Goal: Task Accomplishment & Management: Use online tool/utility

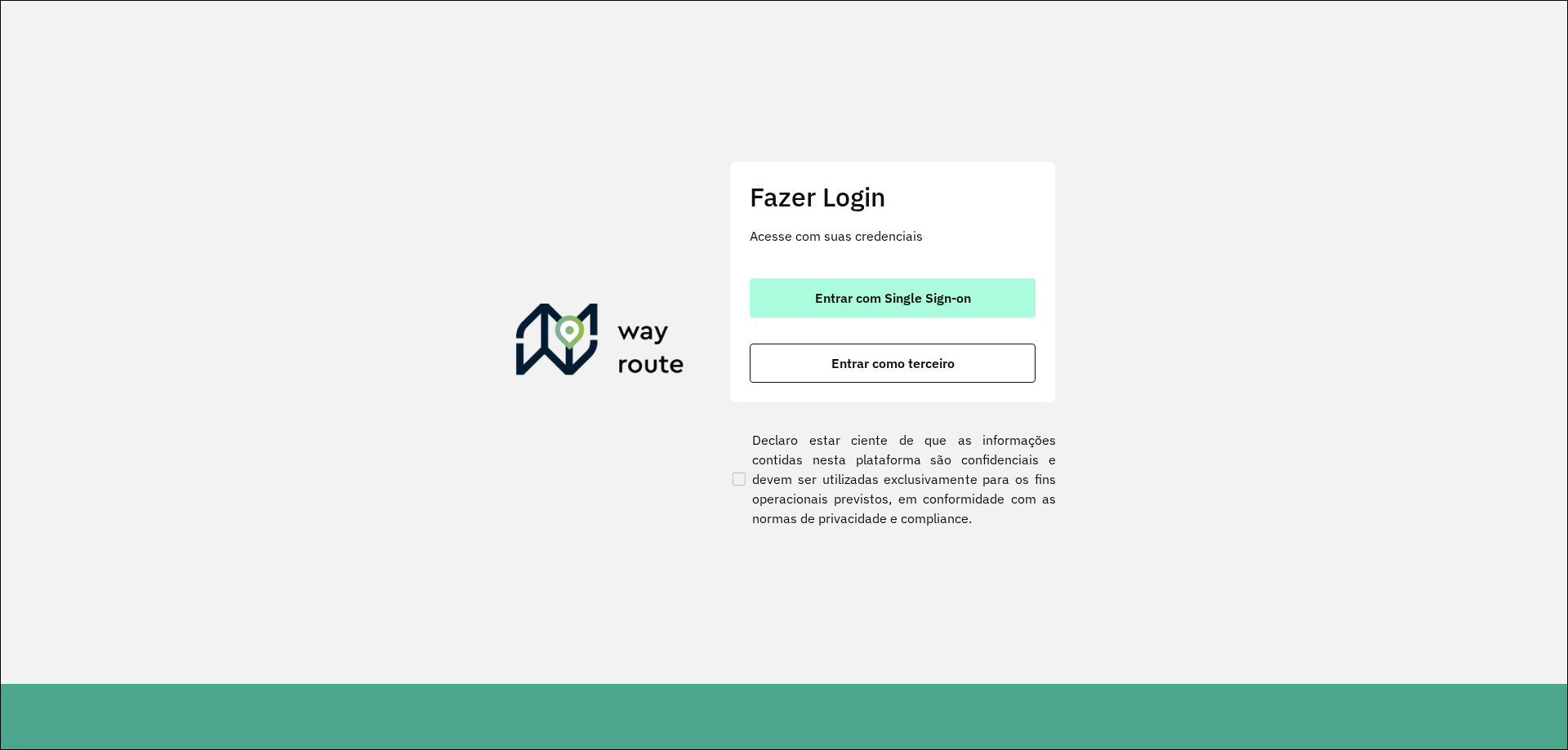
click at [907, 310] on button "Entrar com Single Sign-on" at bounding box center [892, 297] width 286 height 39
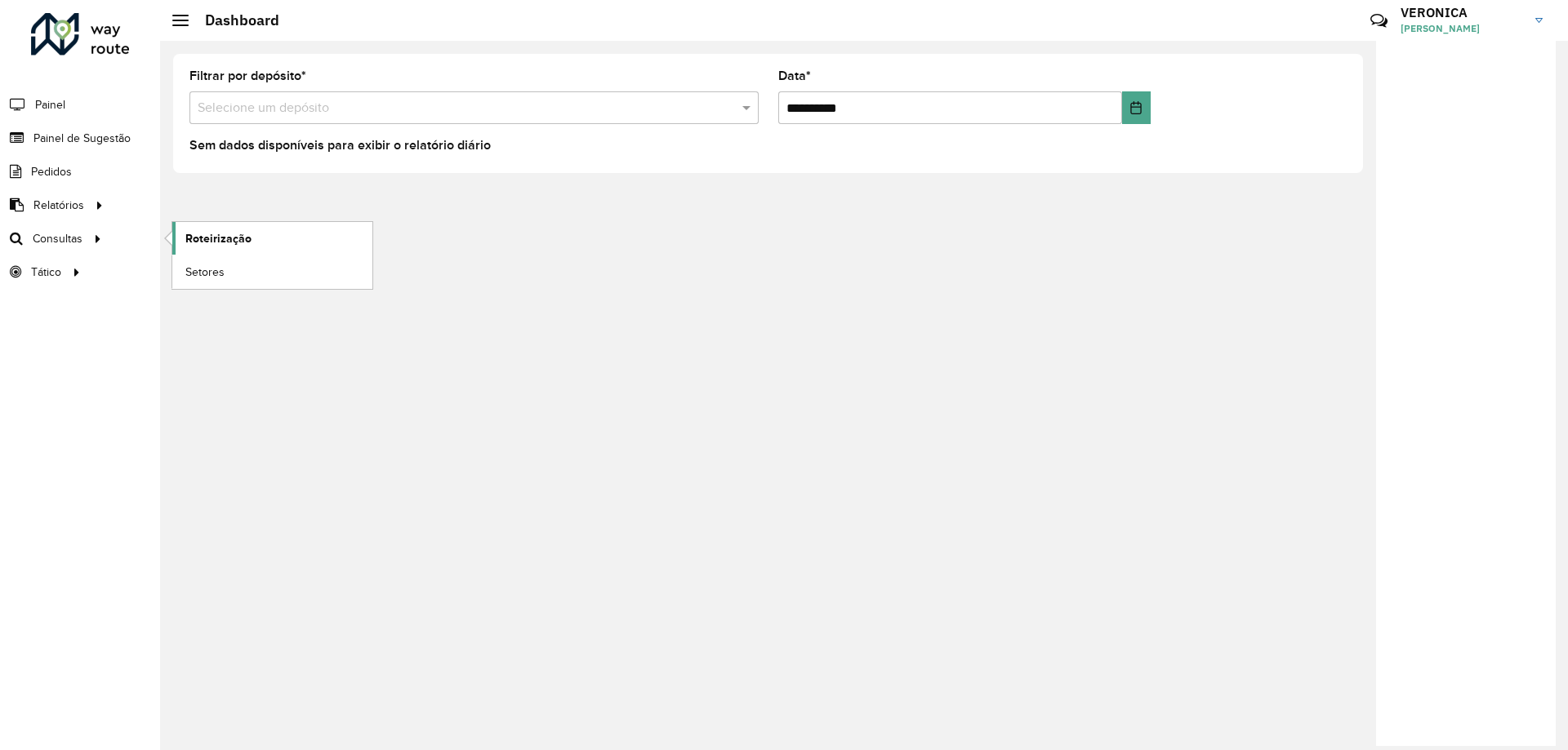
click at [226, 239] on span "Roteirização" at bounding box center [218, 239] width 66 height 17
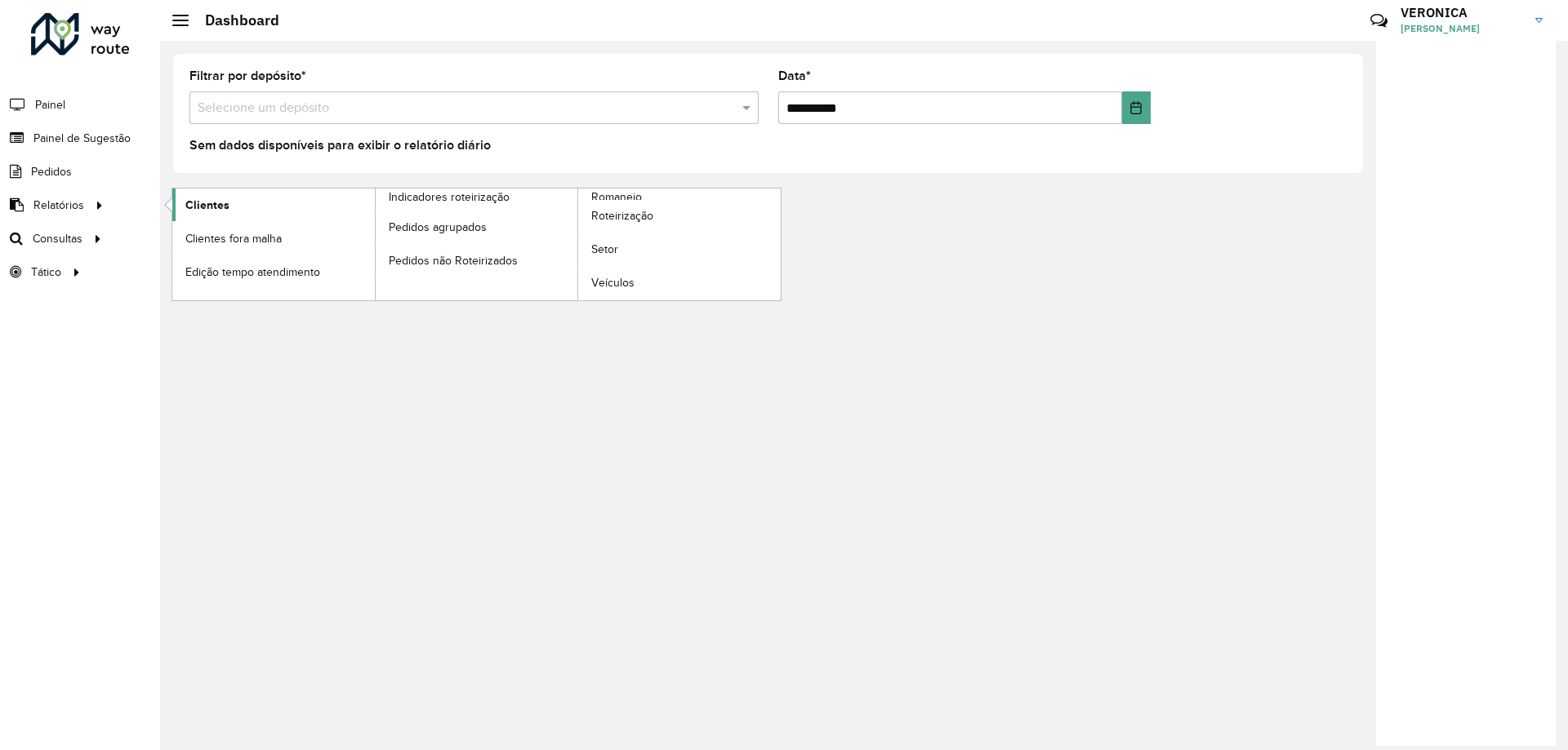
click at [220, 208] on span "Clientes" at bounding box center [207, 205] width 44 height 17
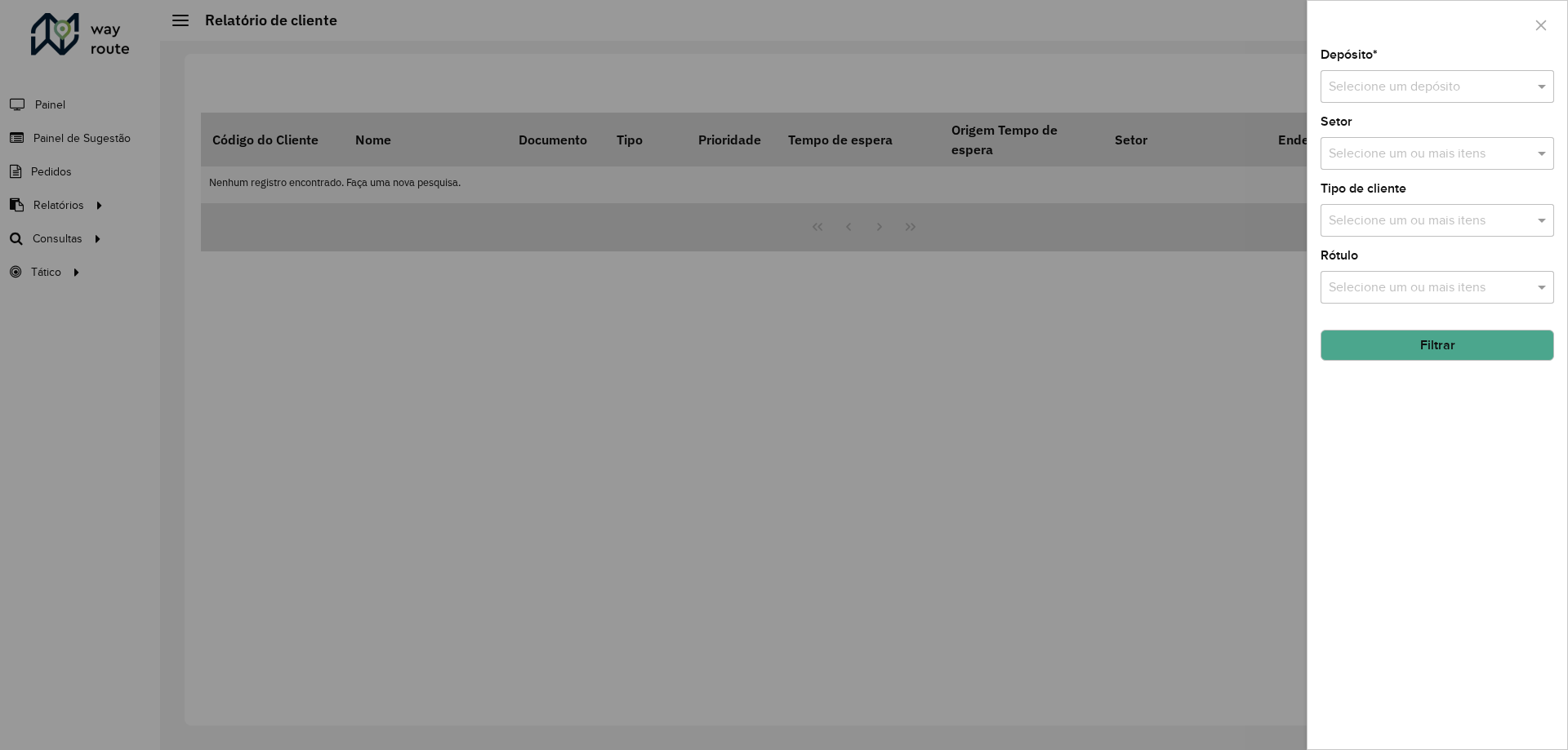
drag, startPoint x: 1390, startPoint y: 76, endPoint x: 1379, endPoint y: 74, distance: 11.2
click at [1388, 76] on div "Selecione um depósito" at bounding box center [1437, 87] width 234 height 33
click at [1396, 156] on span "CDD Vitória da Conquista" at bounding box center [1401, 161] width 146 height 14
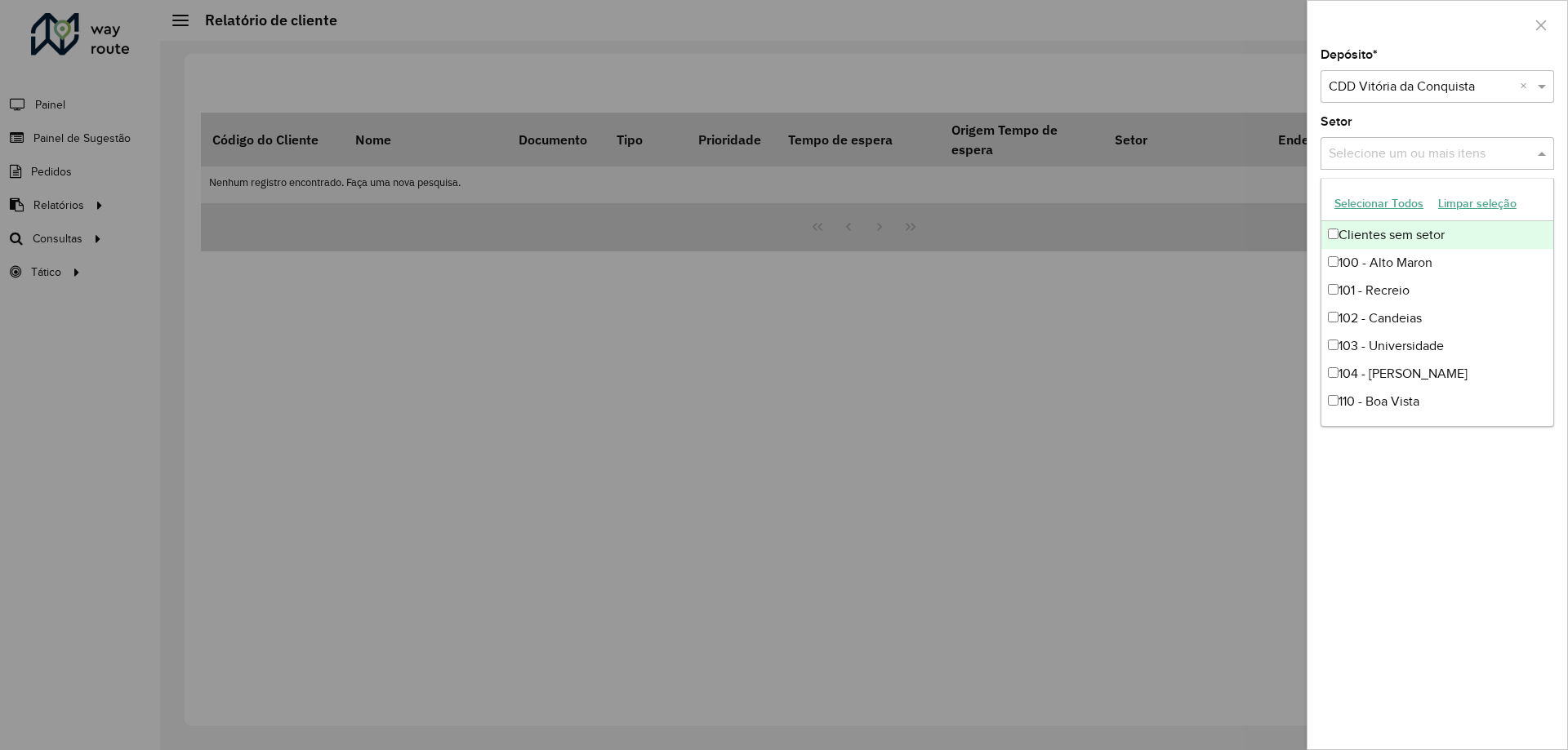
click at [1396, 159] on input "text" at bounding box center [1429, 154] width 209 height 20
click at [1373, 199] on button "Selecionar Todos" at bounding box center [1379, 204] width 104 height 25
click at [1468, 492] on div "Depósito * Selecione um depósito × CDD Vitória da Conquista × Setor Selecione u…" at bounding box center [1437, 399] width 260 height 701
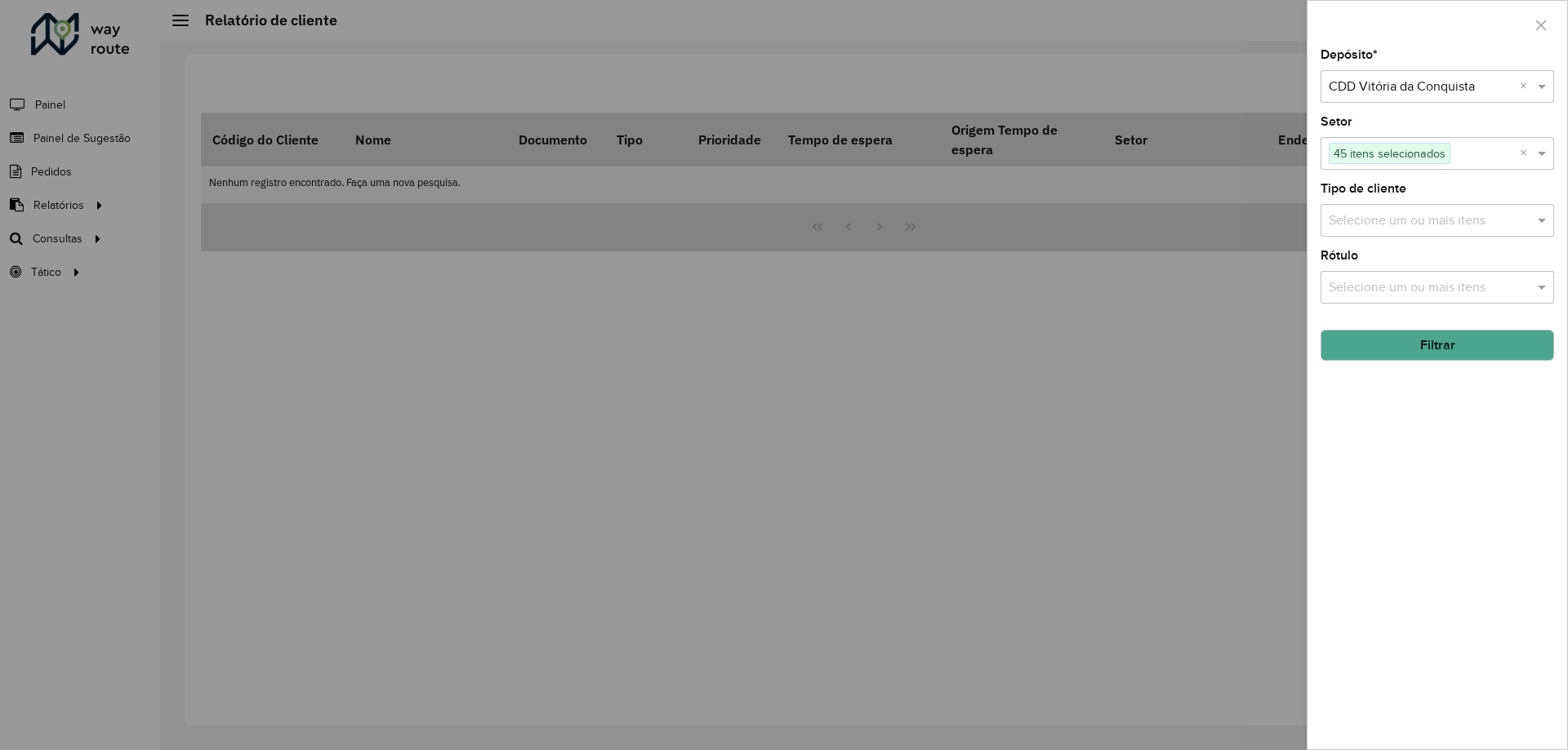
click at [1354, 217] on input "text" at bounding box center [1429, 221] width 209 height 20
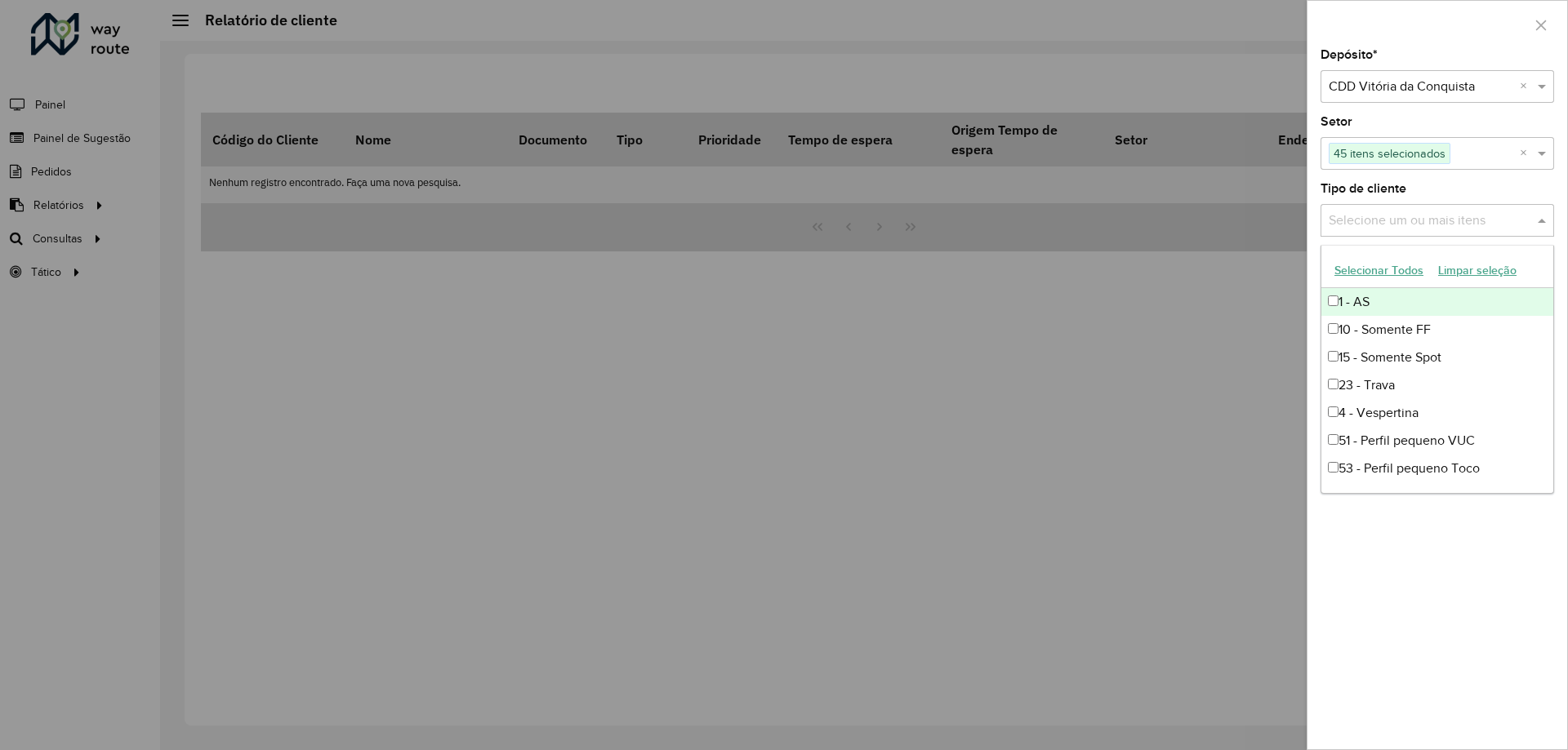
click at [1370, 262] on button "Selecionar Todos" at bounding box center [1379, 270] width 104 height 25
click at [1462, 566] on div "Depósito * Selecione um depósito × CDD Vitória da Conquista × Setor Selecione u…" at bounding box center [1437, 399] width 260 height 701
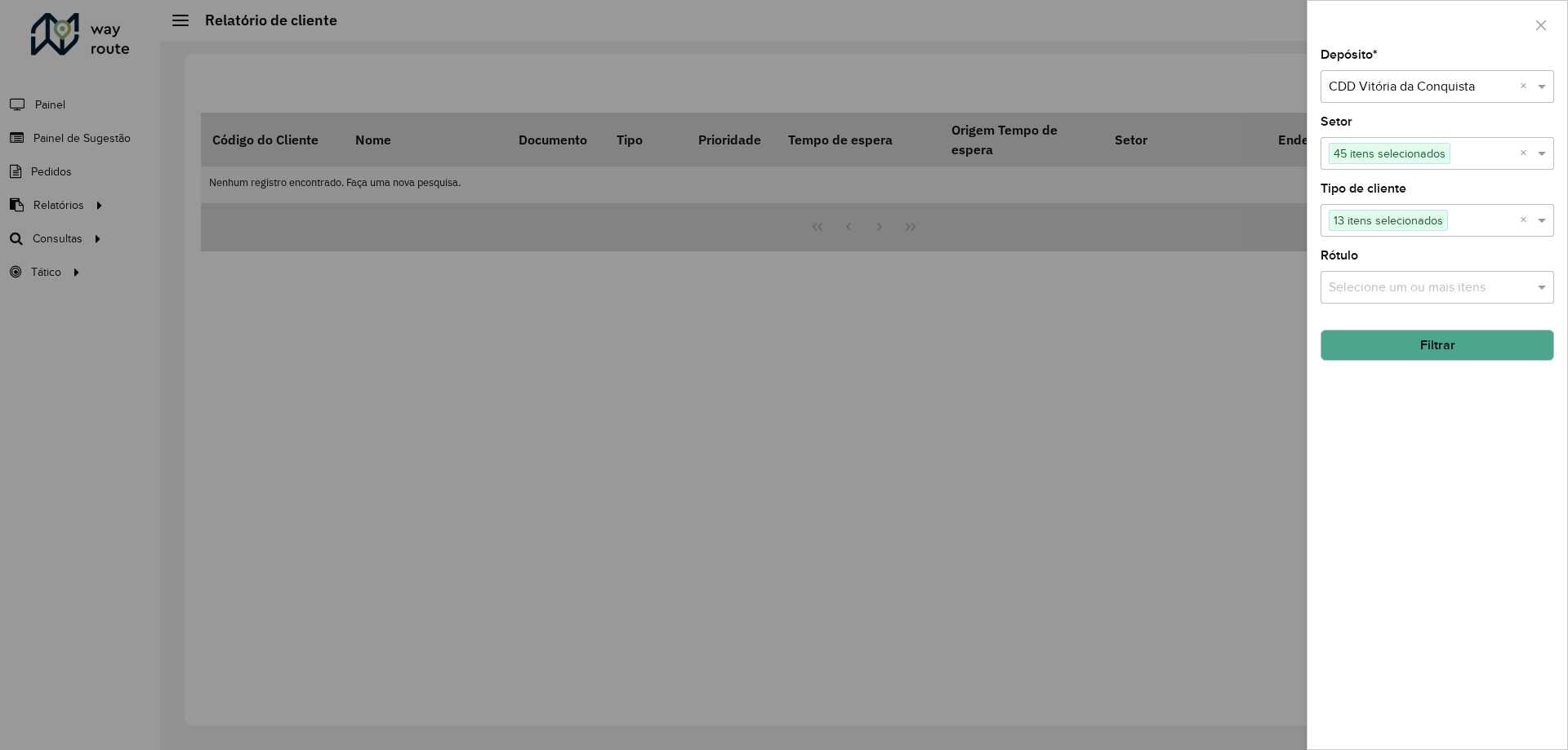
click at [1363, 285] on input "text" at bounding box center [1429, 288] width 209 height 20
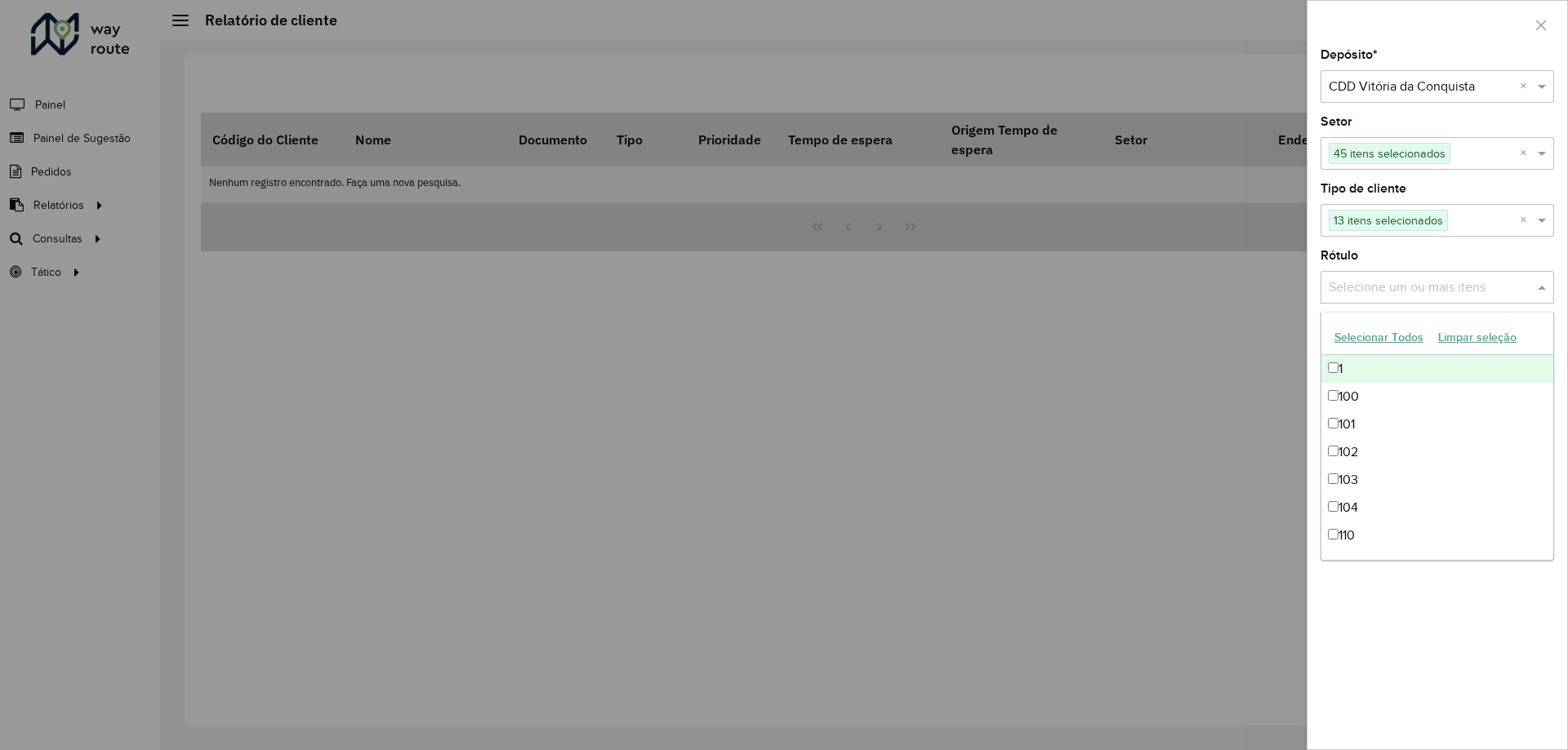
click at [1373, 335] on button "Selecionar Todos" at bounding box center [1379, 337] width 104 height 25
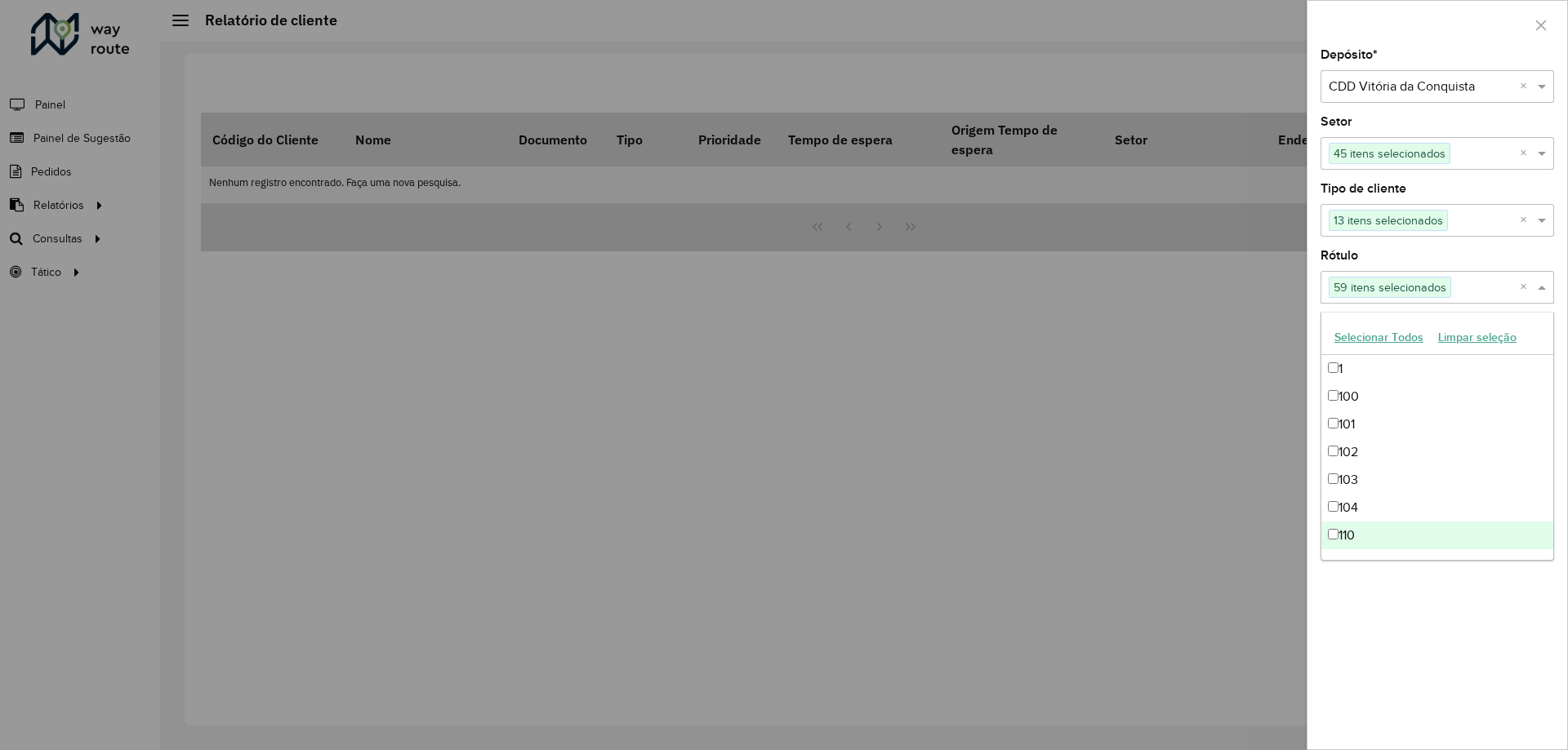
click at [1464, 604] on div "Depósito * Selecione um depósito × CDD Vitória da Conquista × Setor Selecione u…" at bounding box center [1437, 399] width 260 height 701
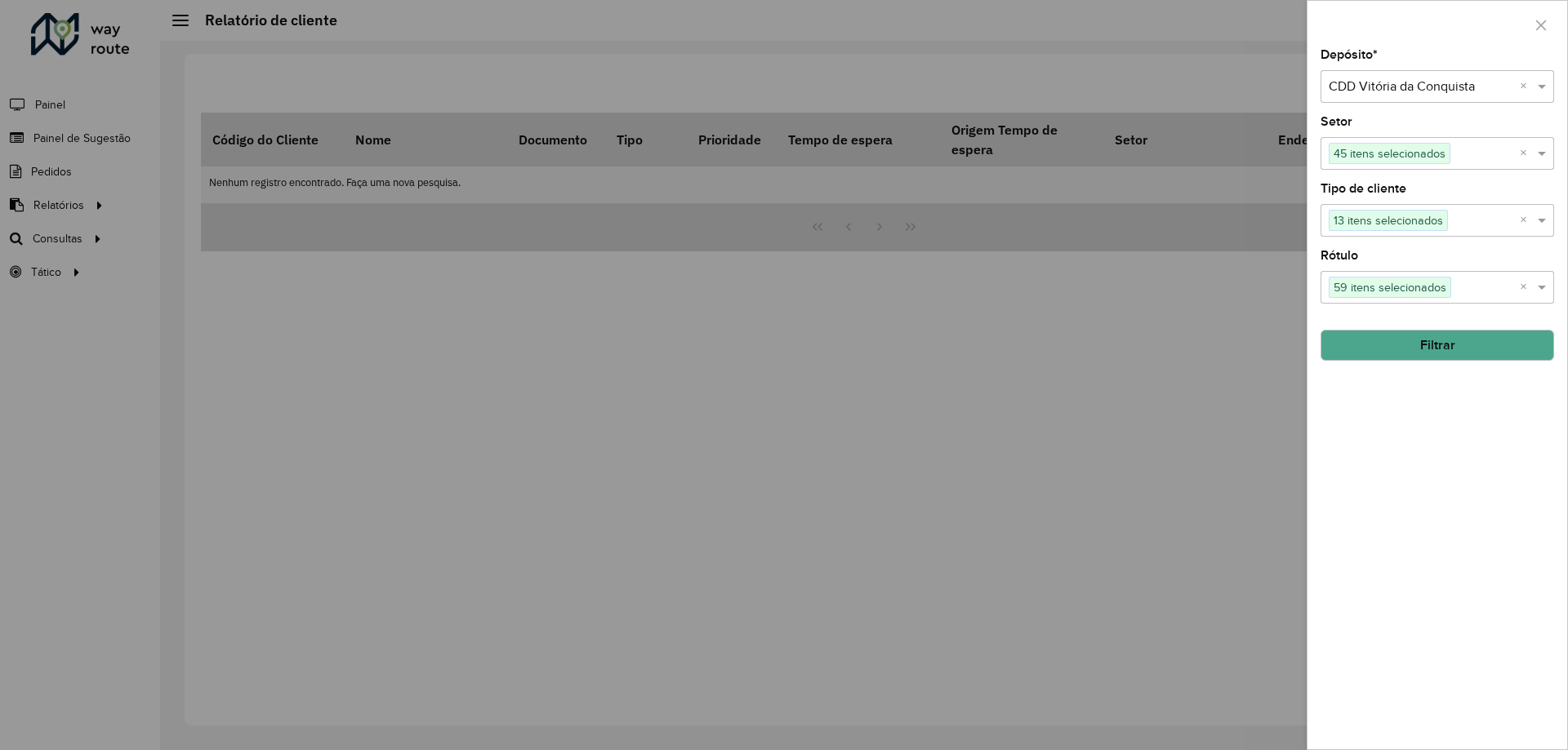
click at [1417, 340] on button "Filtrar" at bounding box center [1437, 346] width 234 height 31
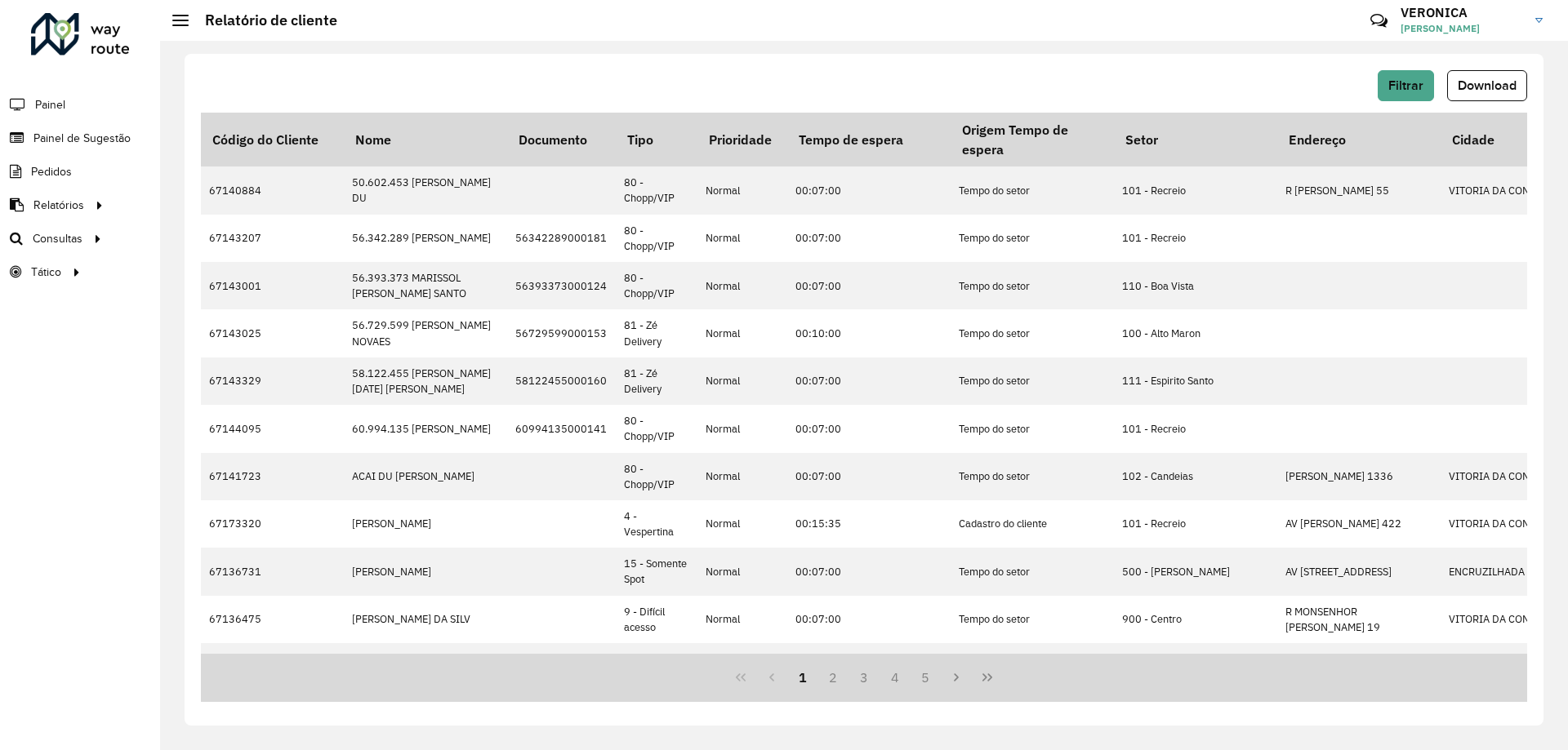
drag, startPoint x: 1478, startPoint y: 81, endPoint x: 1468, endPoint y: 91, distance: 14.1
click at [1476, 82] on span "Download" at bounding box center [1487, 86] width 59 height 14
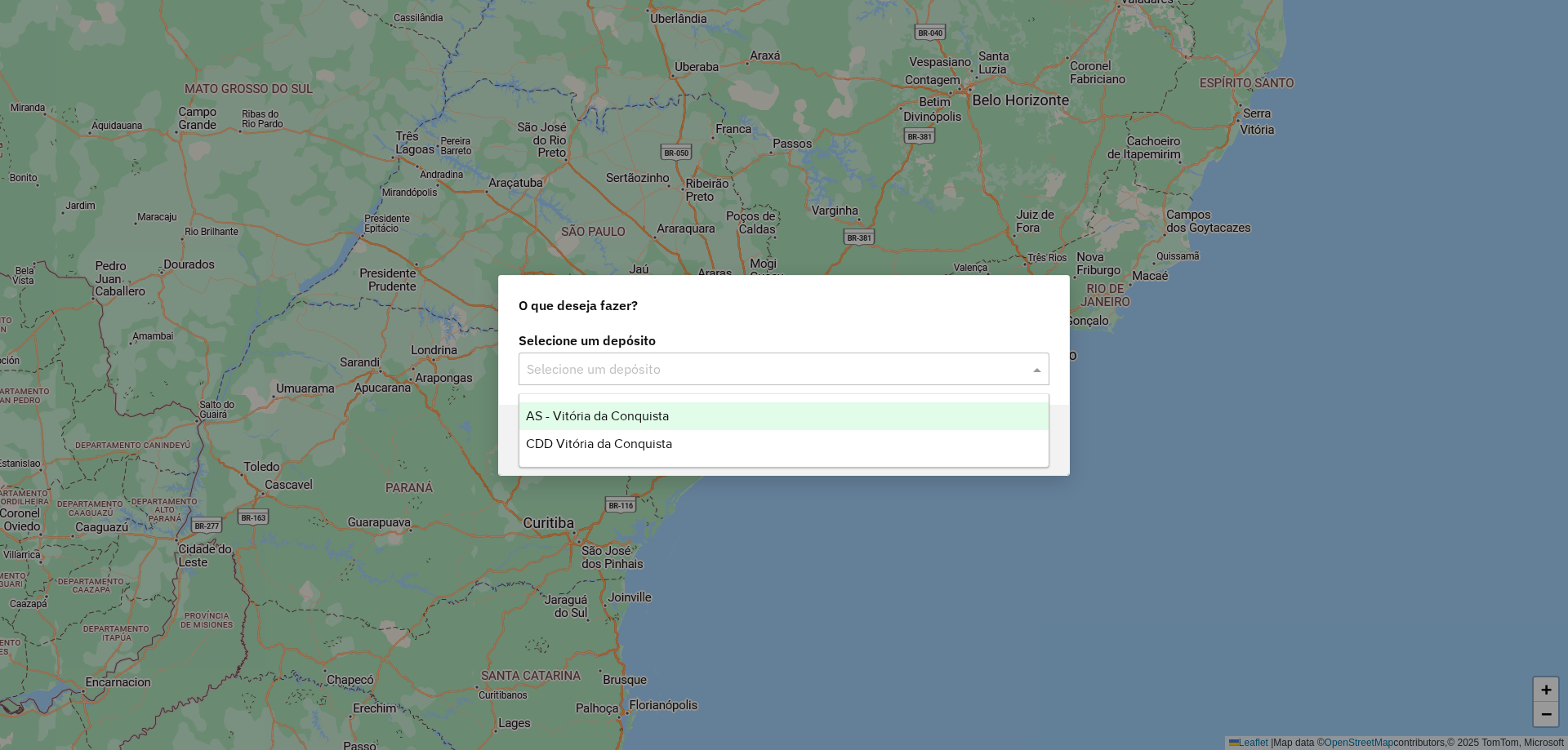
click at [641, 371] on input "text" at bounding box center [768, 370] width 482 height 20
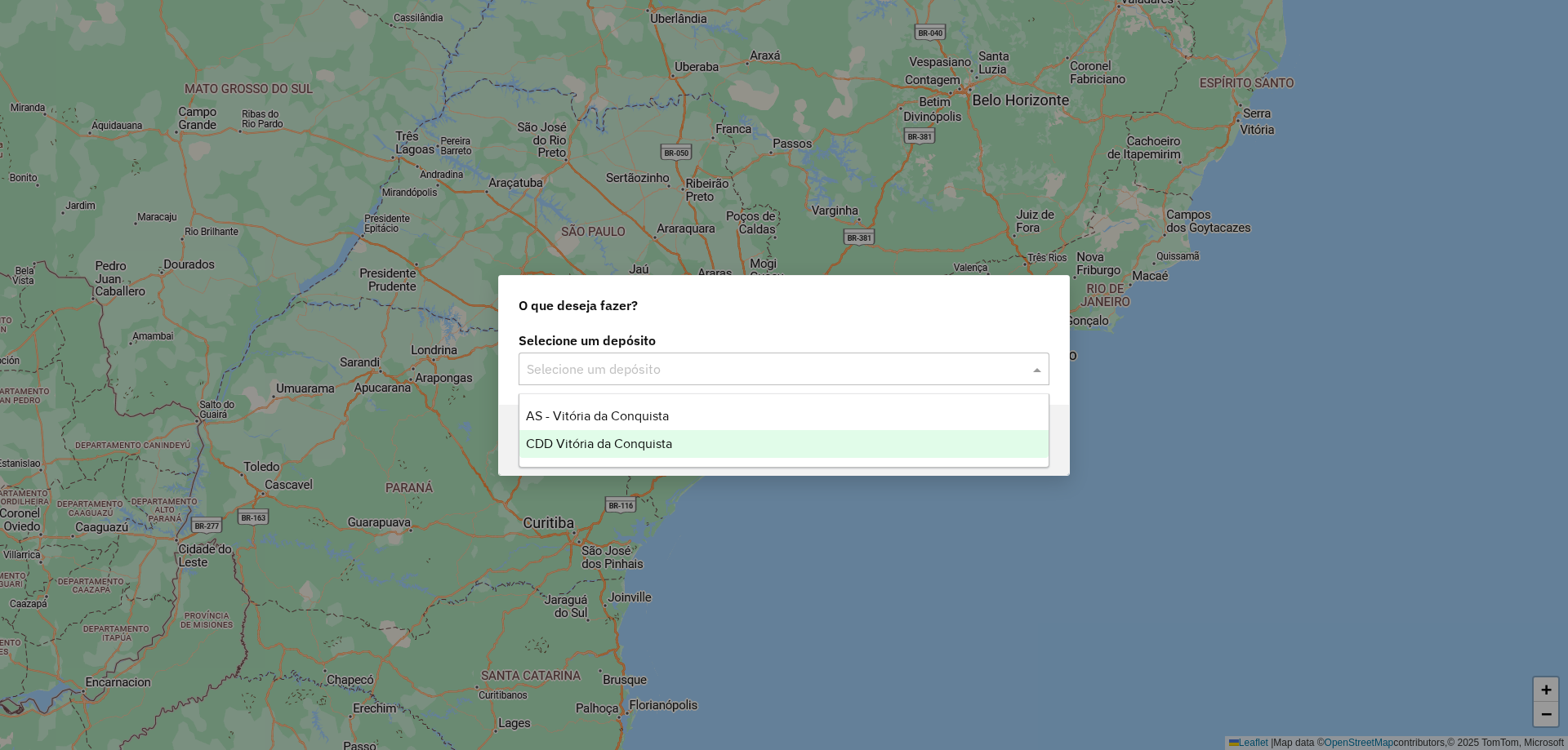
click at [624, 436] on span "CDD Vitória da Conquista" at bounding box center [599, 443] width 146 height 14
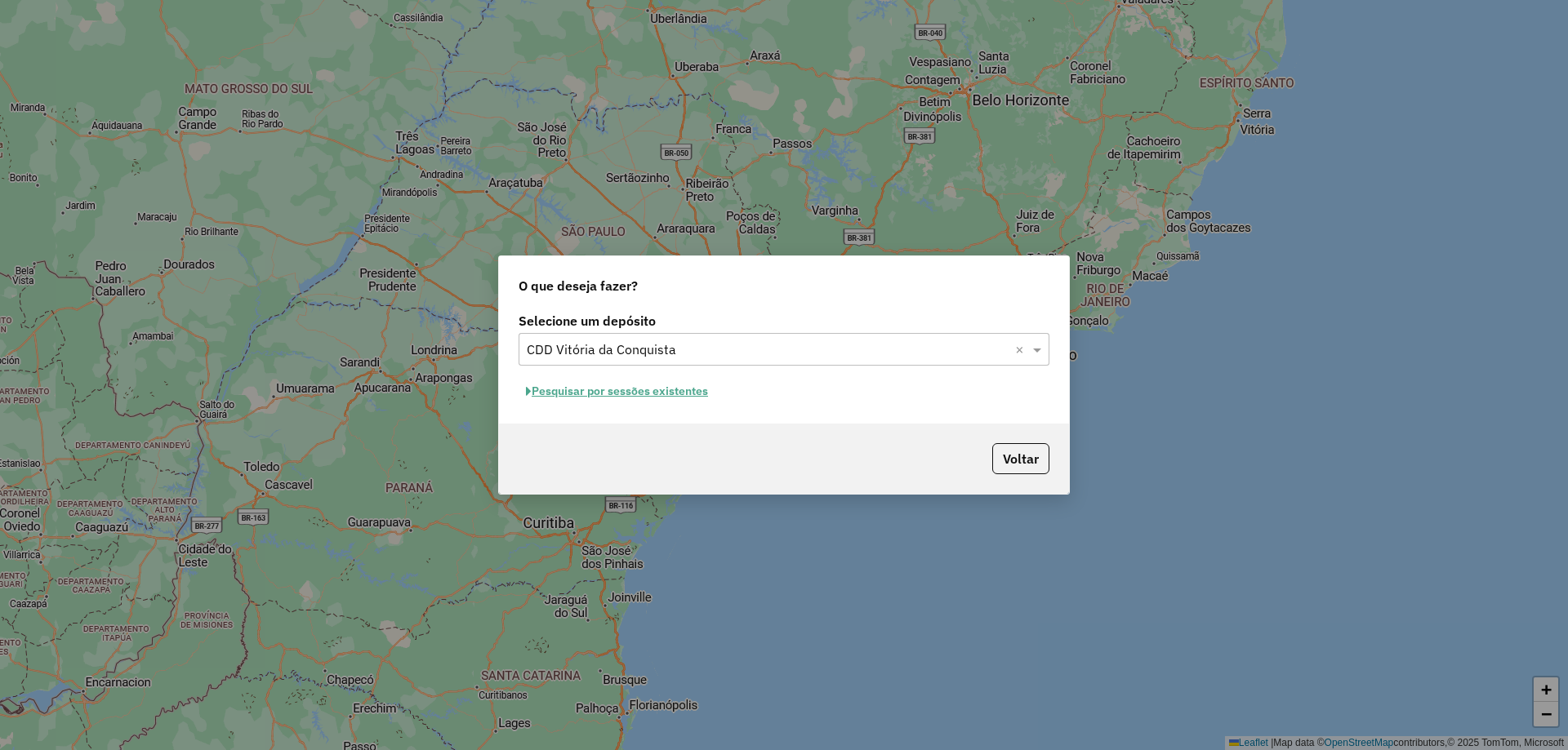
click at [613, 385] on button "Pesquisar por sessões existentes" at bounding box center [617, 391] width 197 height 25
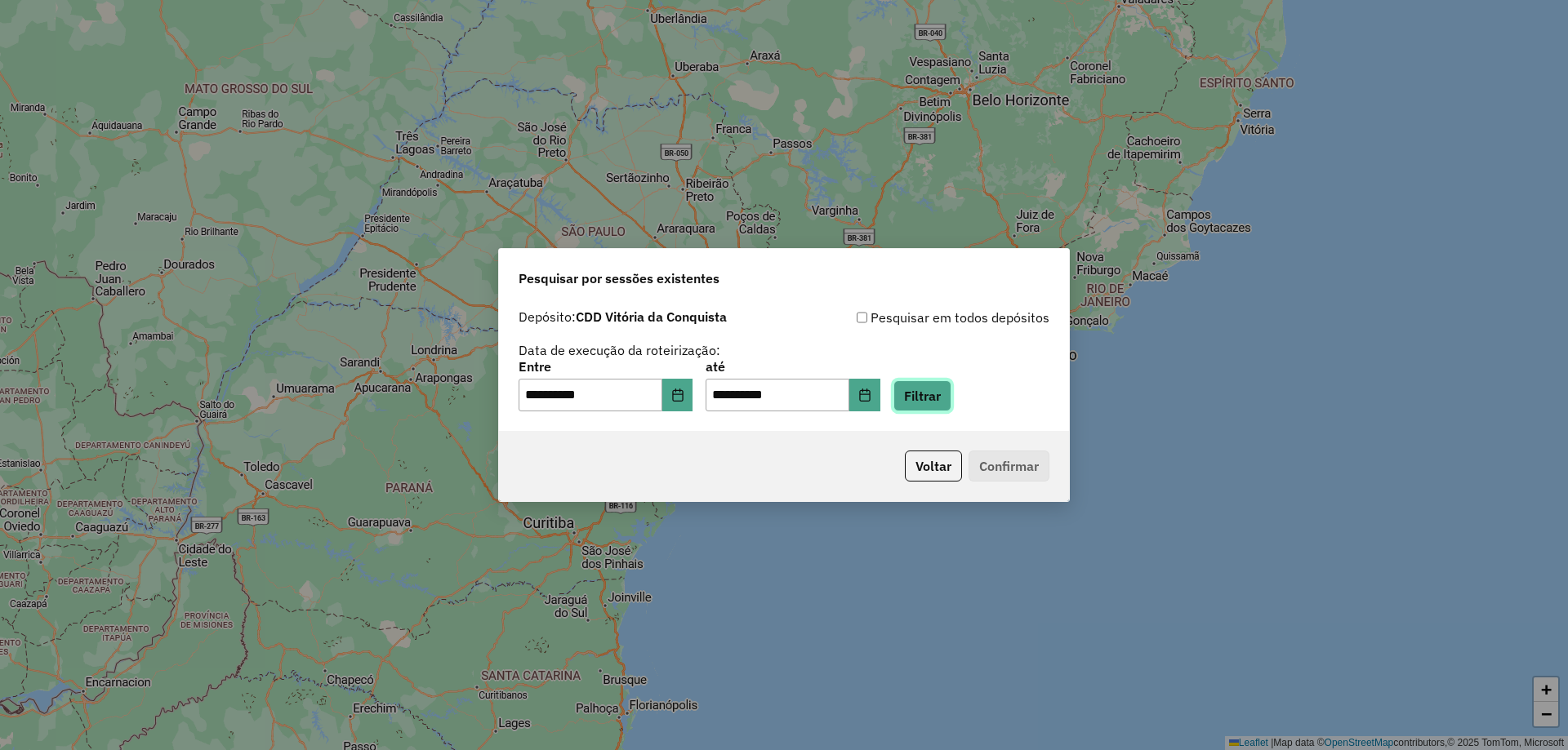
click at [951, 406] on button "Filtrar" at bounding box center [922, 396] width 58 height 31
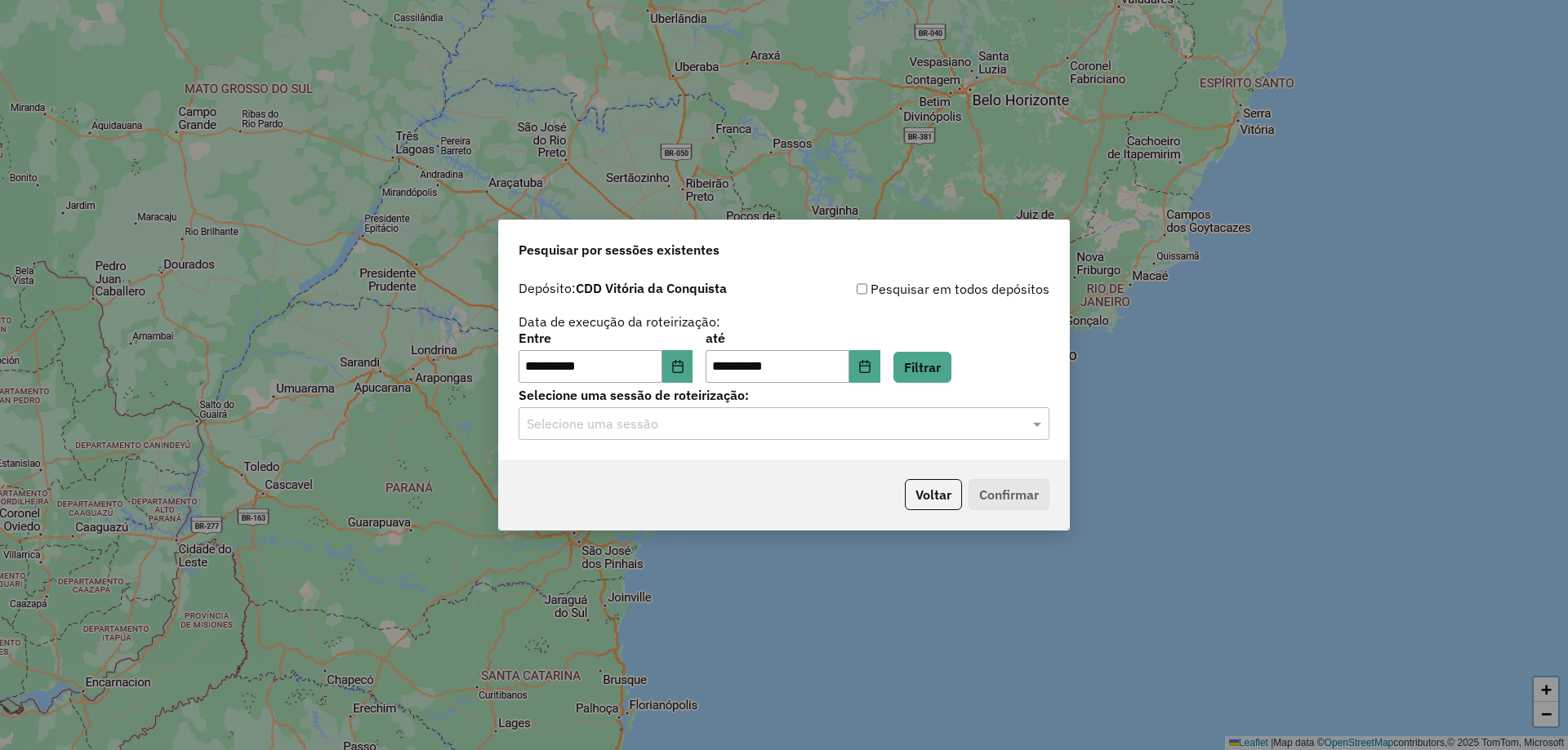
click at [891, 442] on div "**********" at bounding box center [784, 366] width 570 height 187
click at [891, 431] on input "text" at bounding box center [768, 424] width 482 height 20
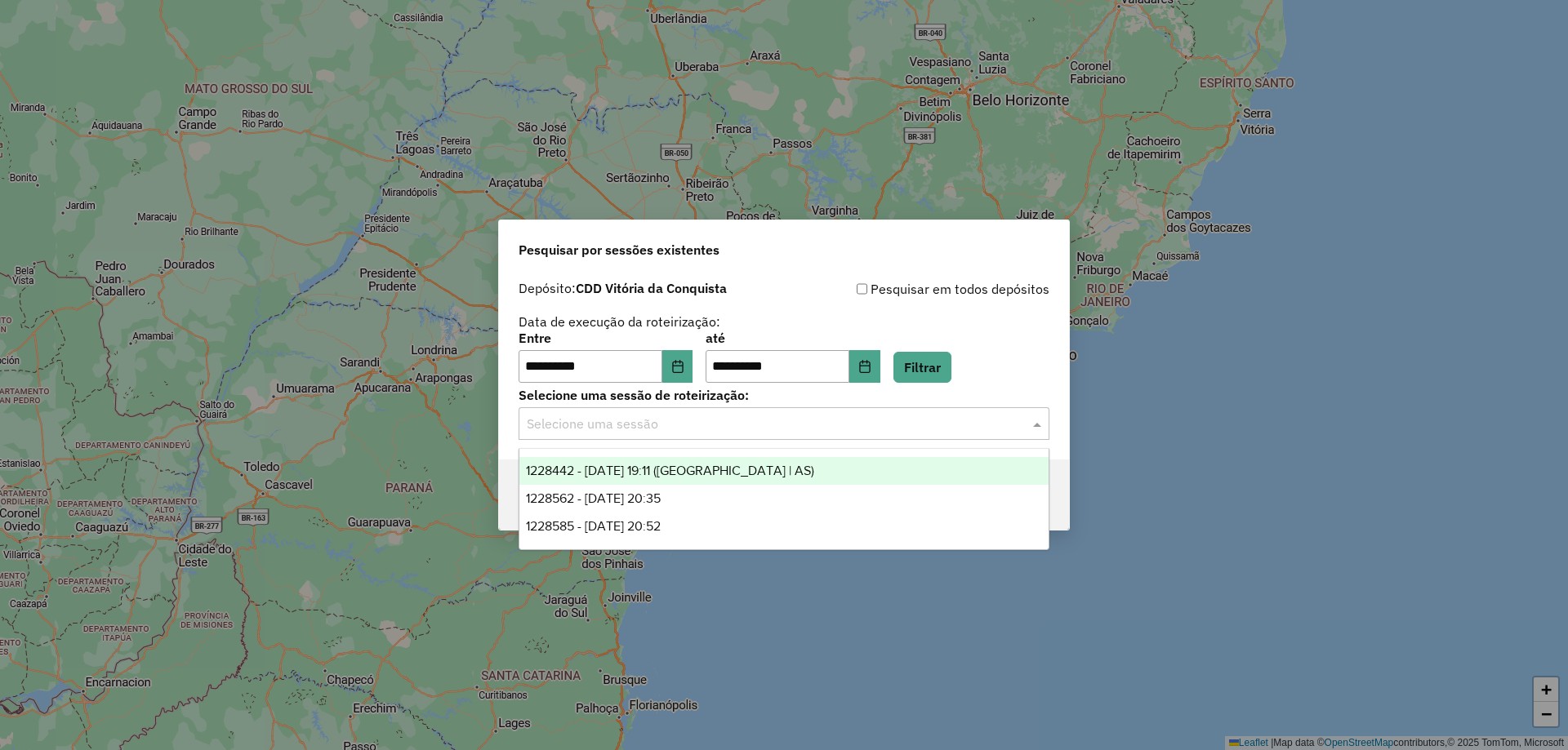
click at [730, 461] on div "1228442 - 12/08/2025 19:11 (Rota | AS)" at bounding box center [784, 471] width 529 height 28
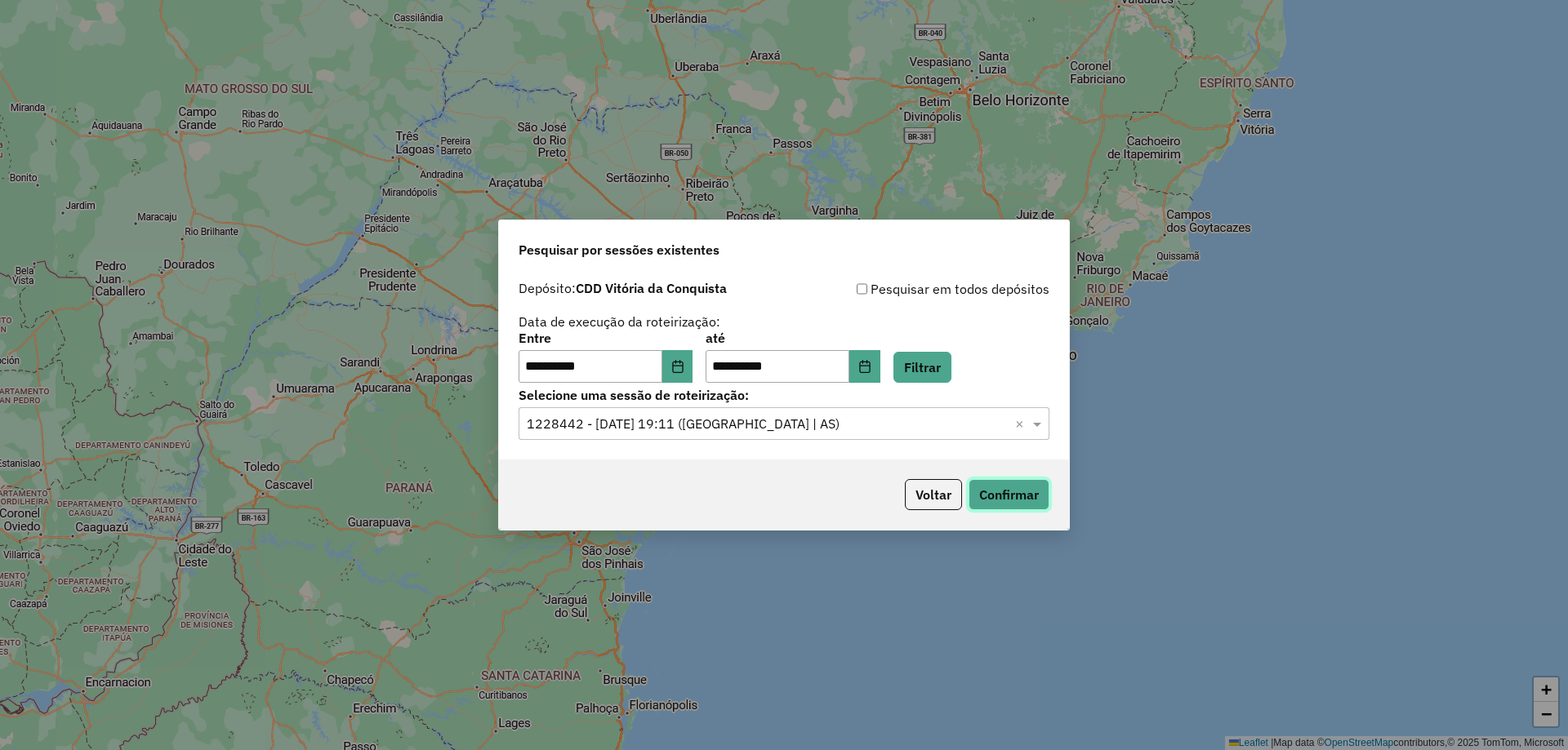
click at [1030, 498] on button "Confirmar" at bounding box center [1008, 495] width 81 height 31
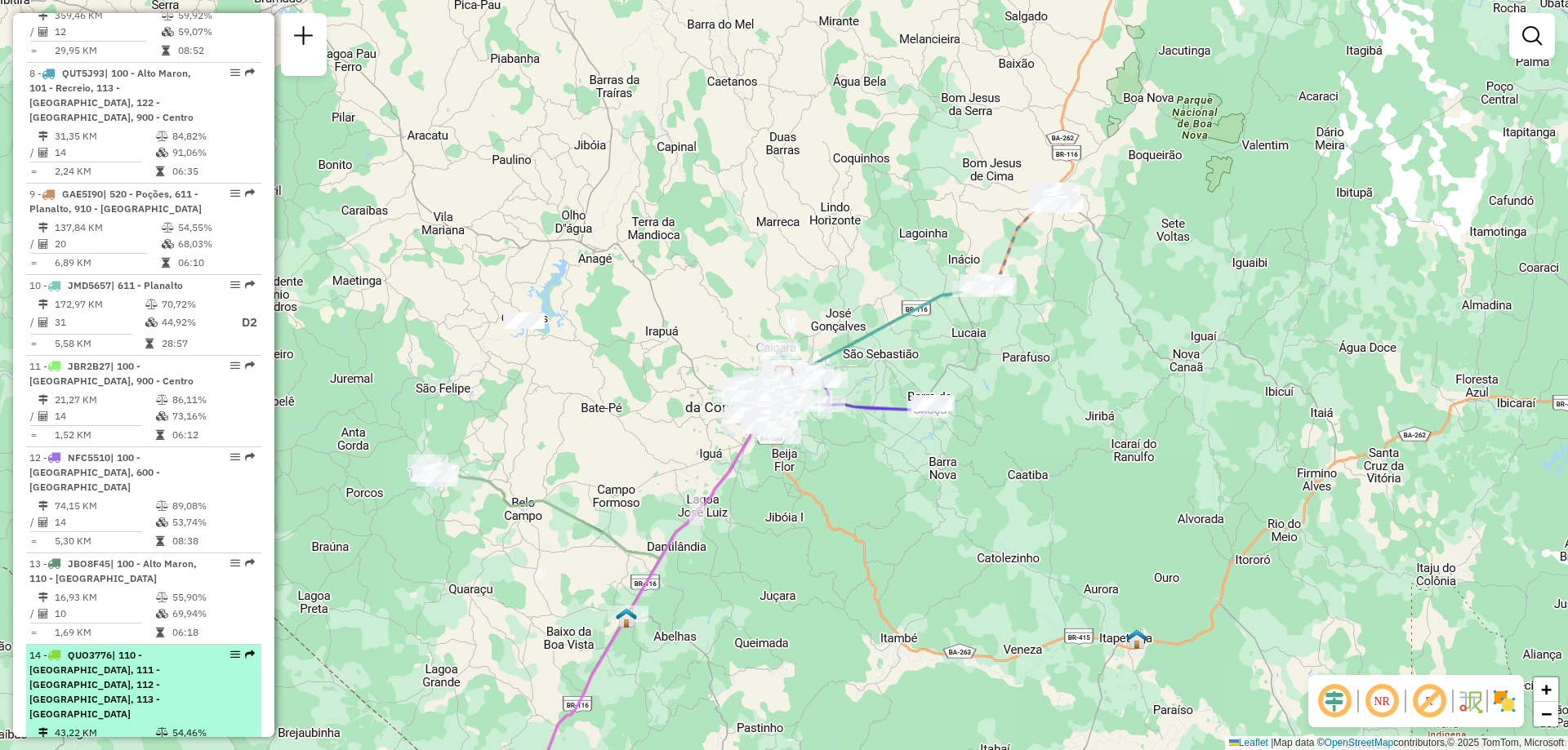
scroll to position [1388, 0]
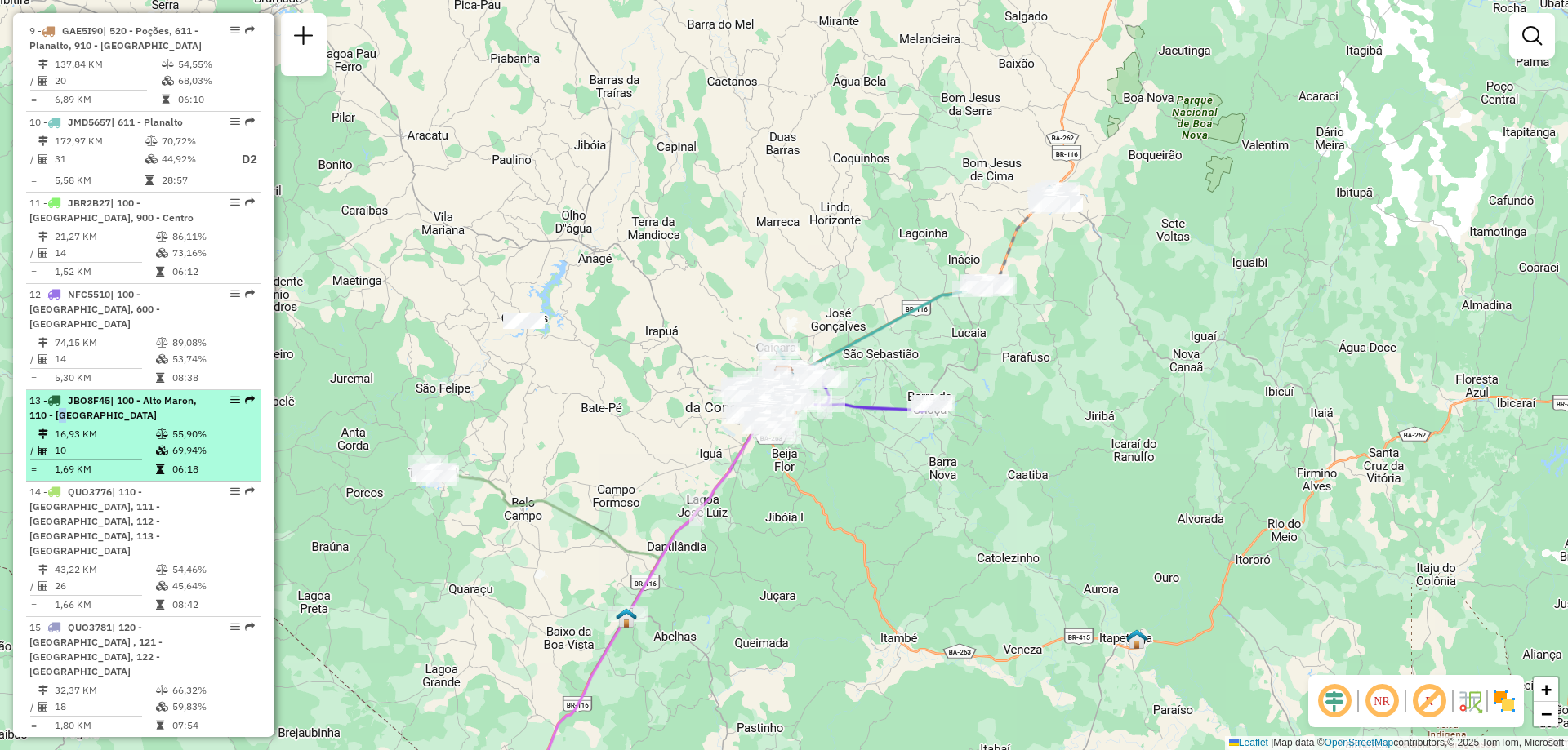
drag, startPoint x: 93, startPoint y: 389, endPoint x: 115, endPoint y: 385, distance: 22.4
click at [94, 394] on span "| 100 - Alto Maron, 110 - [GEOGRAPHIC_DATA]" at bounding box center [113, 407] width 167 height 27
select select "**********"
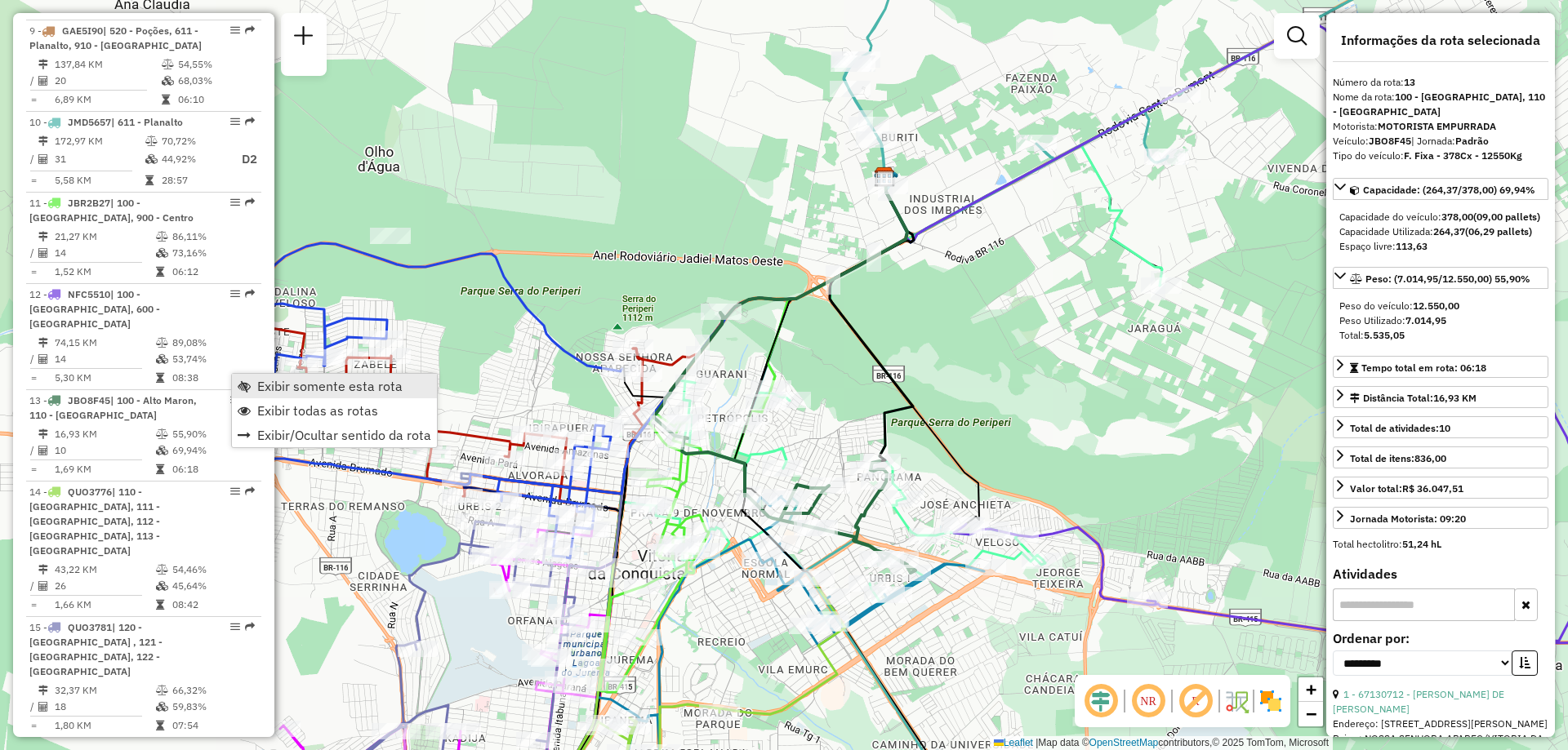
click at [247, 392] on span "Exibir somente esta rota" at bounding box center [243, 385] width 13 height 13
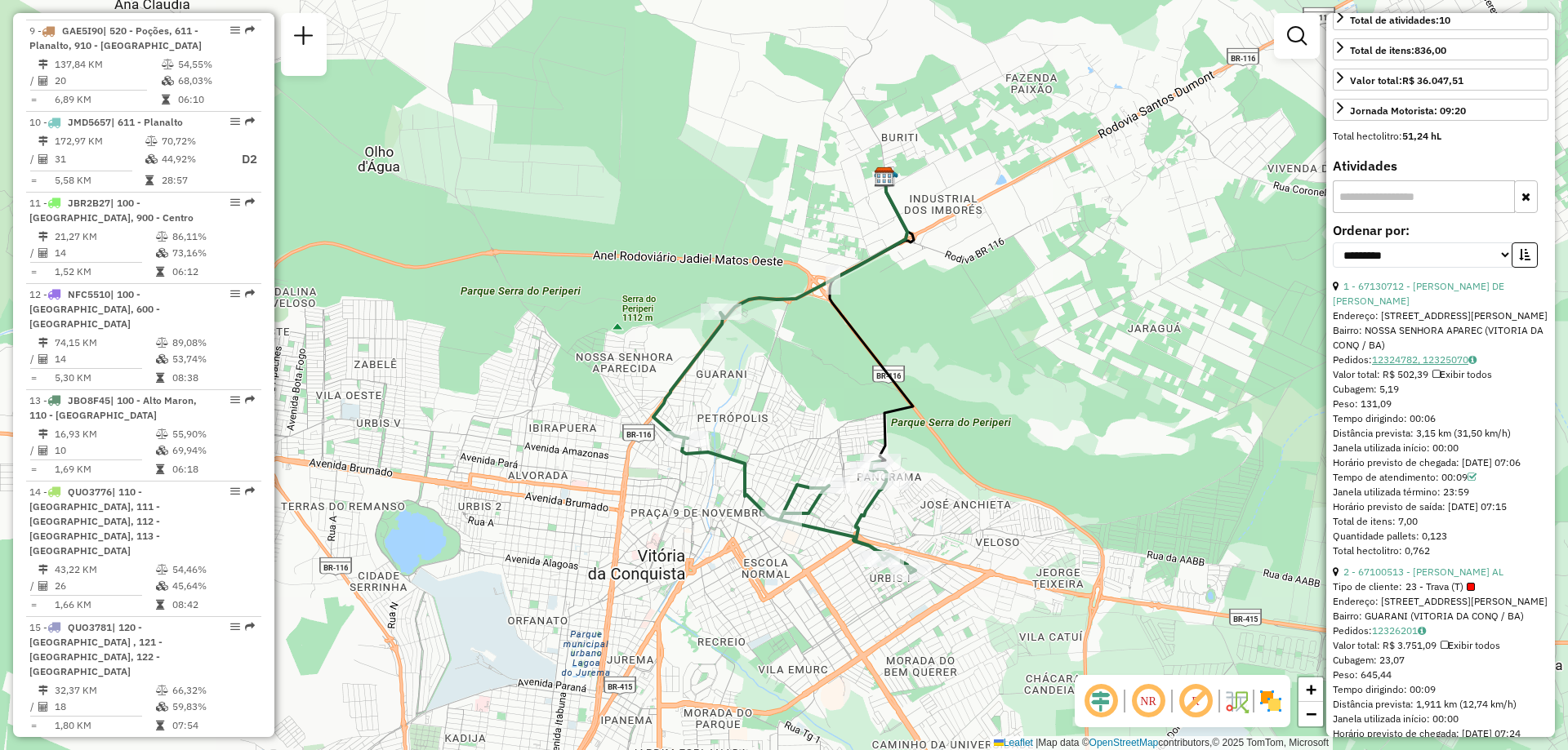
scroll to position [81, 0]
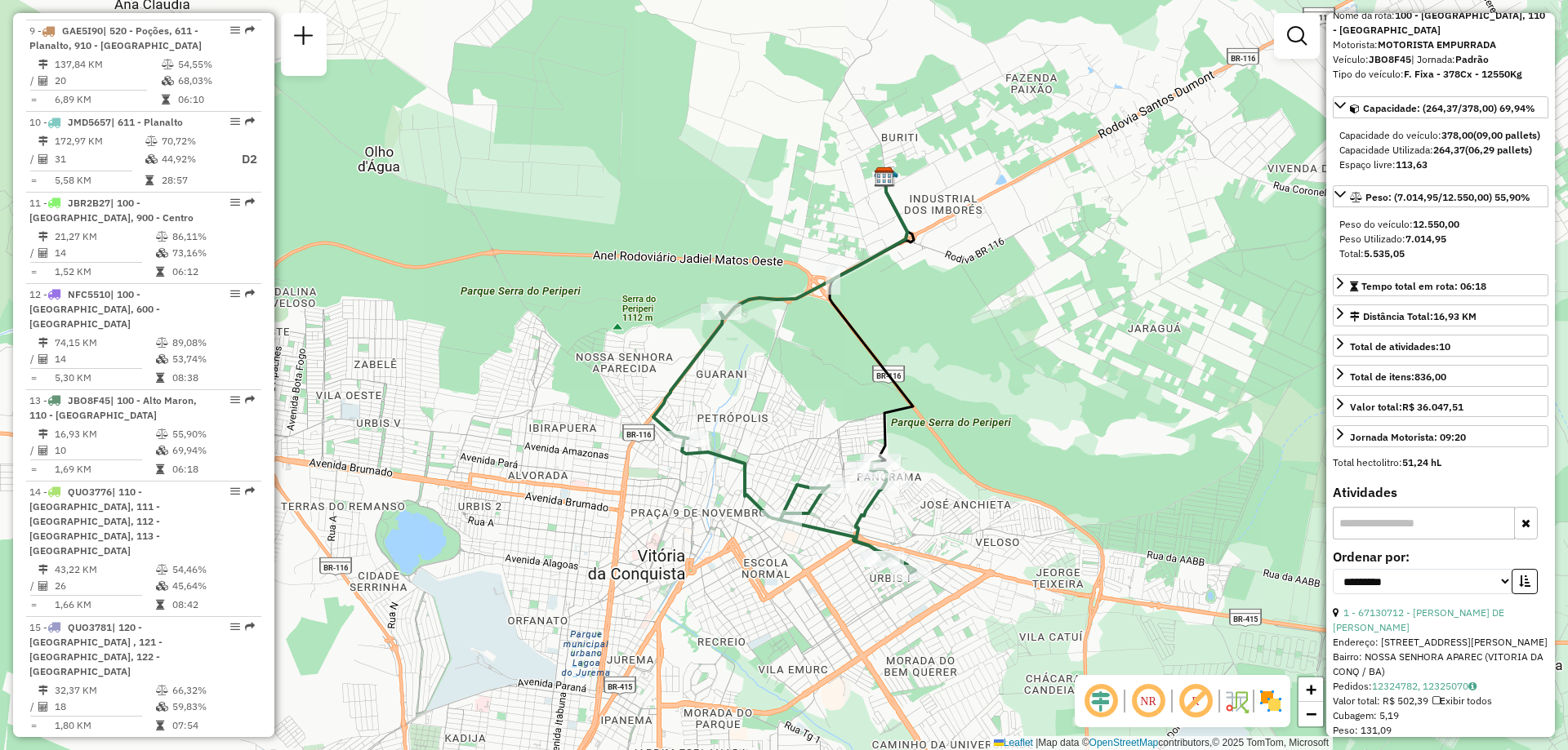
click at [1403, 540] on input "text" at bounding box center [1424, 523] width 182 height 33
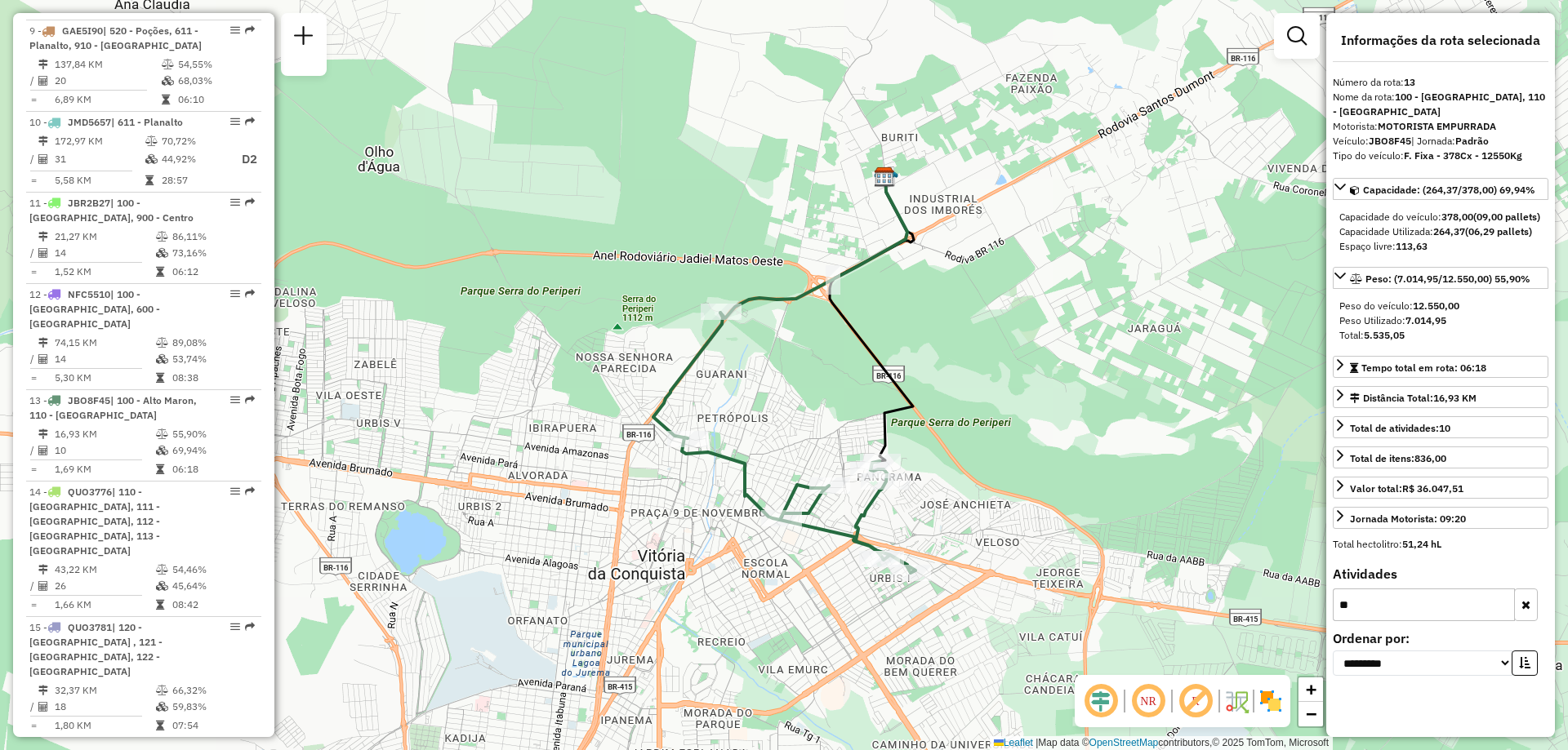
type input "*"
click at [1312, 691] on span "+" at bounding box center [1311, 689] width 10 height 21
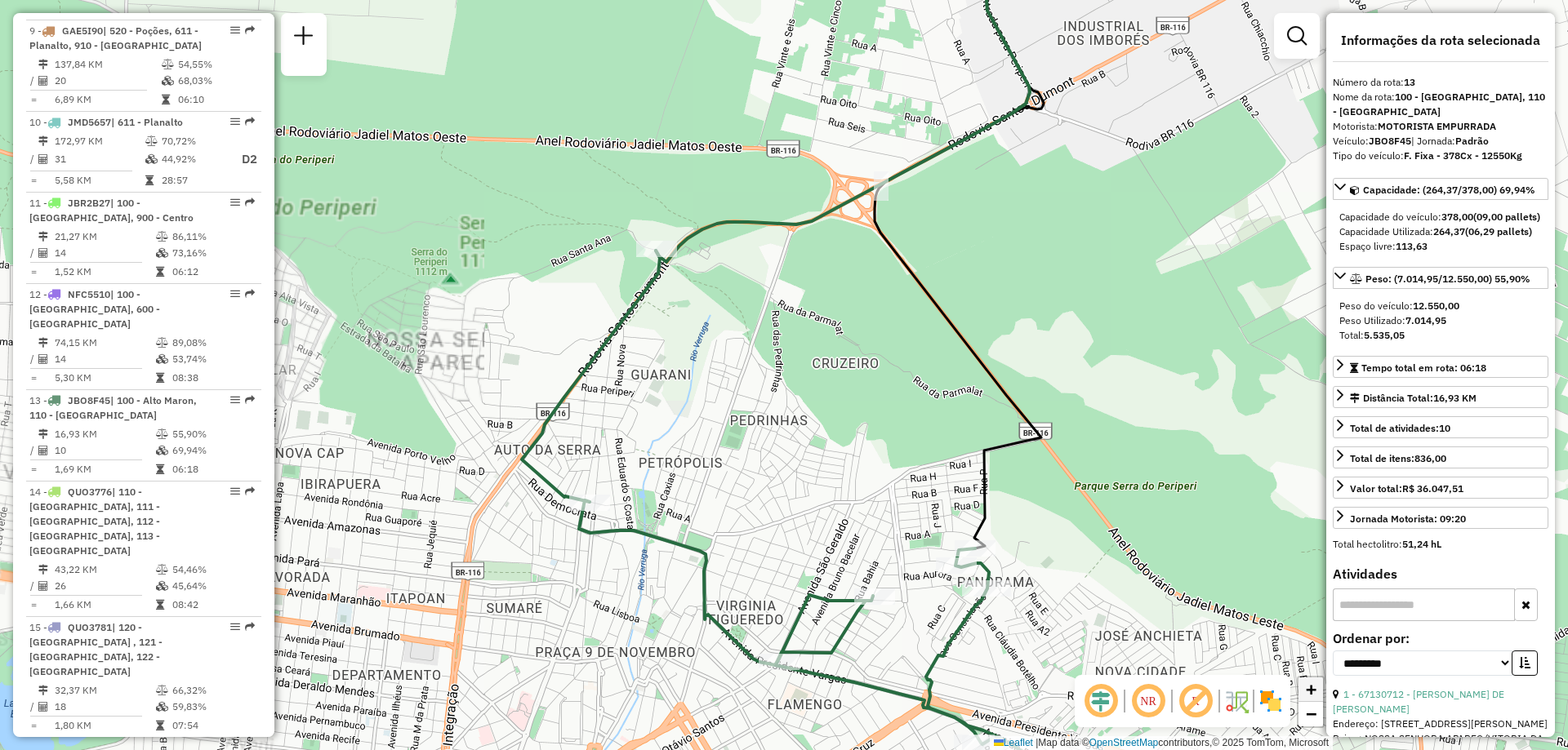
click at [1312, 691] on span "+" at bounding box center [1311, 689] width 10 height 21
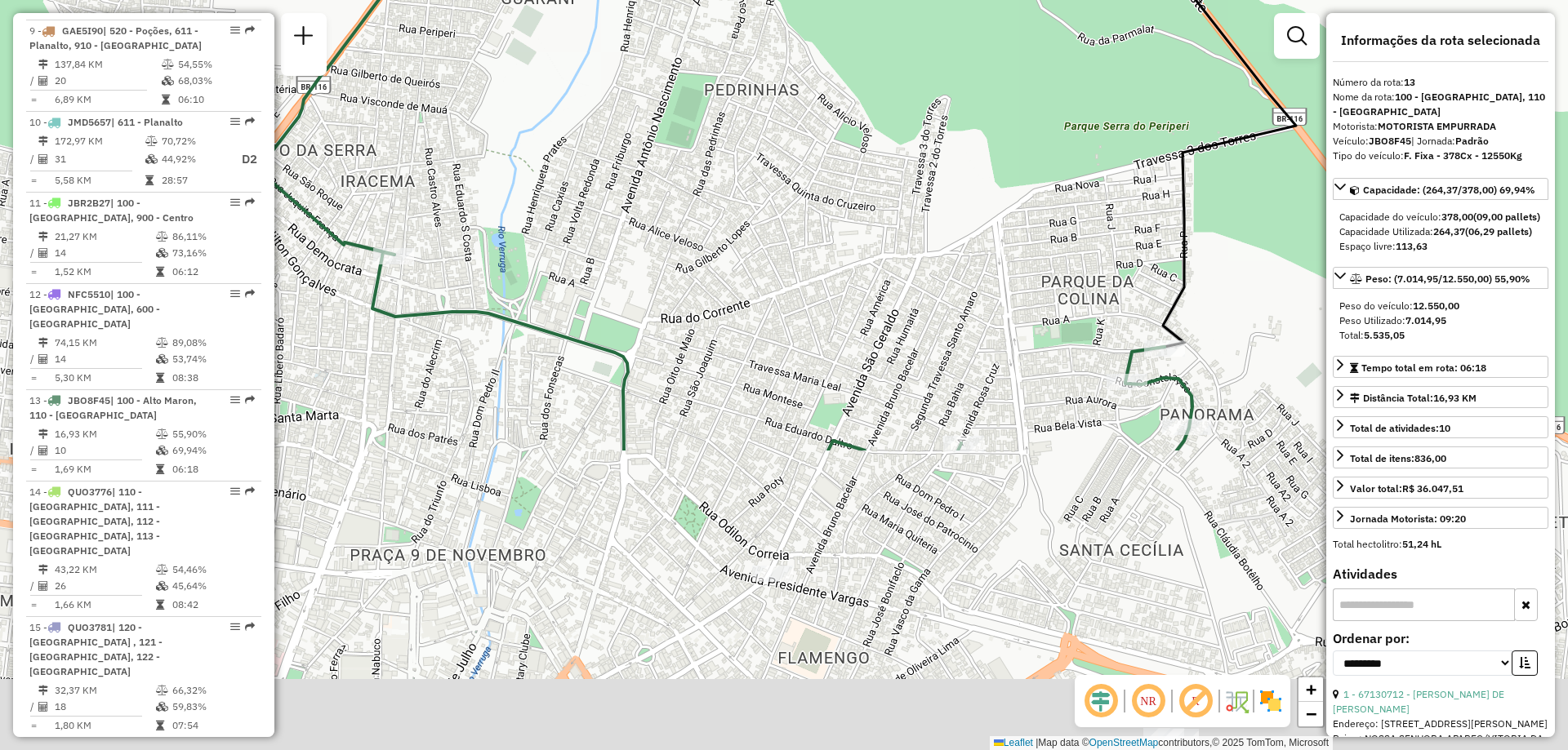
drag, startPoint x: 747, startPoint y: 473, endPoint x: 745, endPoint y: 98, distance: 375.0
click at [745, 98] on div "Janela de atendimento Grade de atendimento Capacidade Transportadoras Veículos …" at bounding box center [784, 375] width 1568 height 750
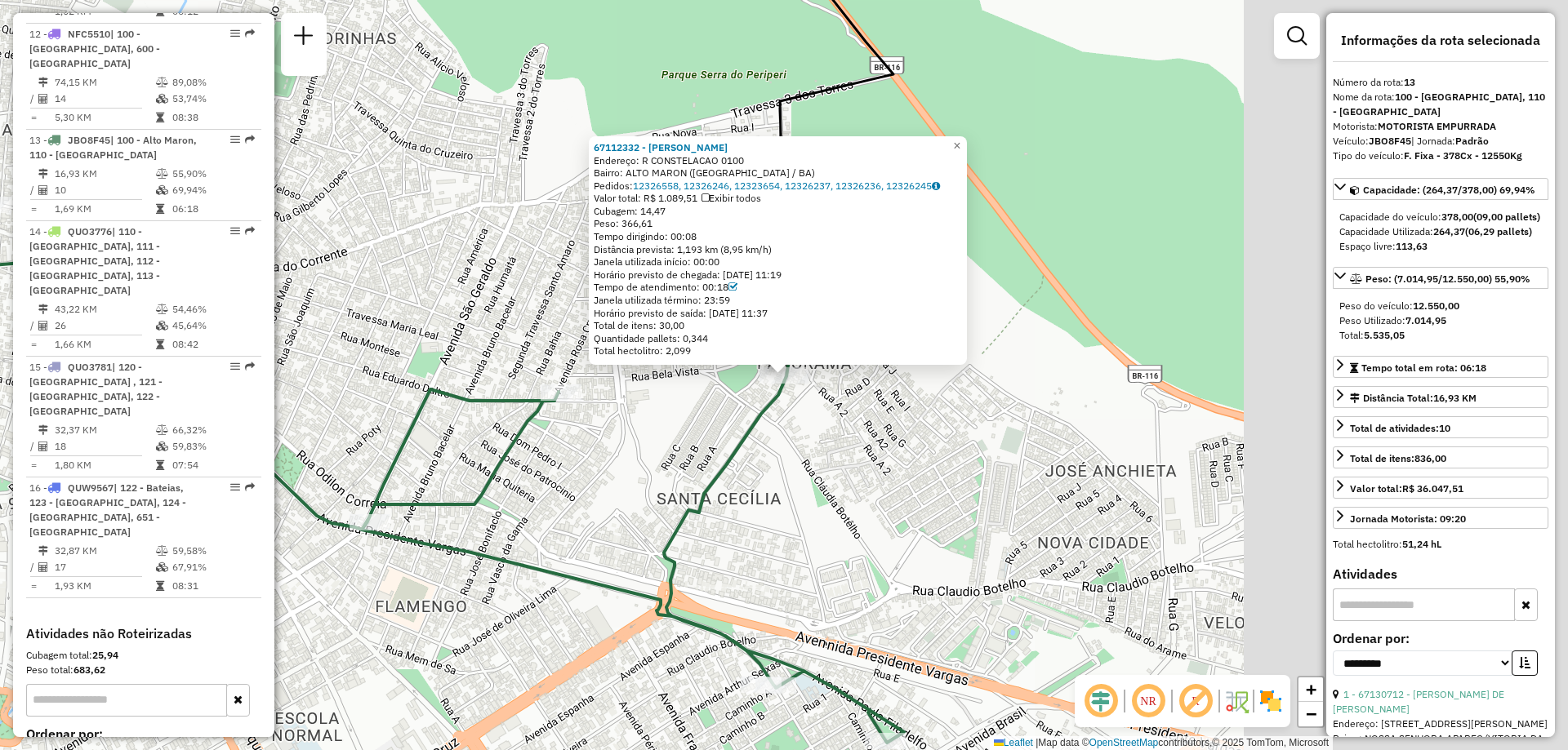
scroll to position [1691, 0]
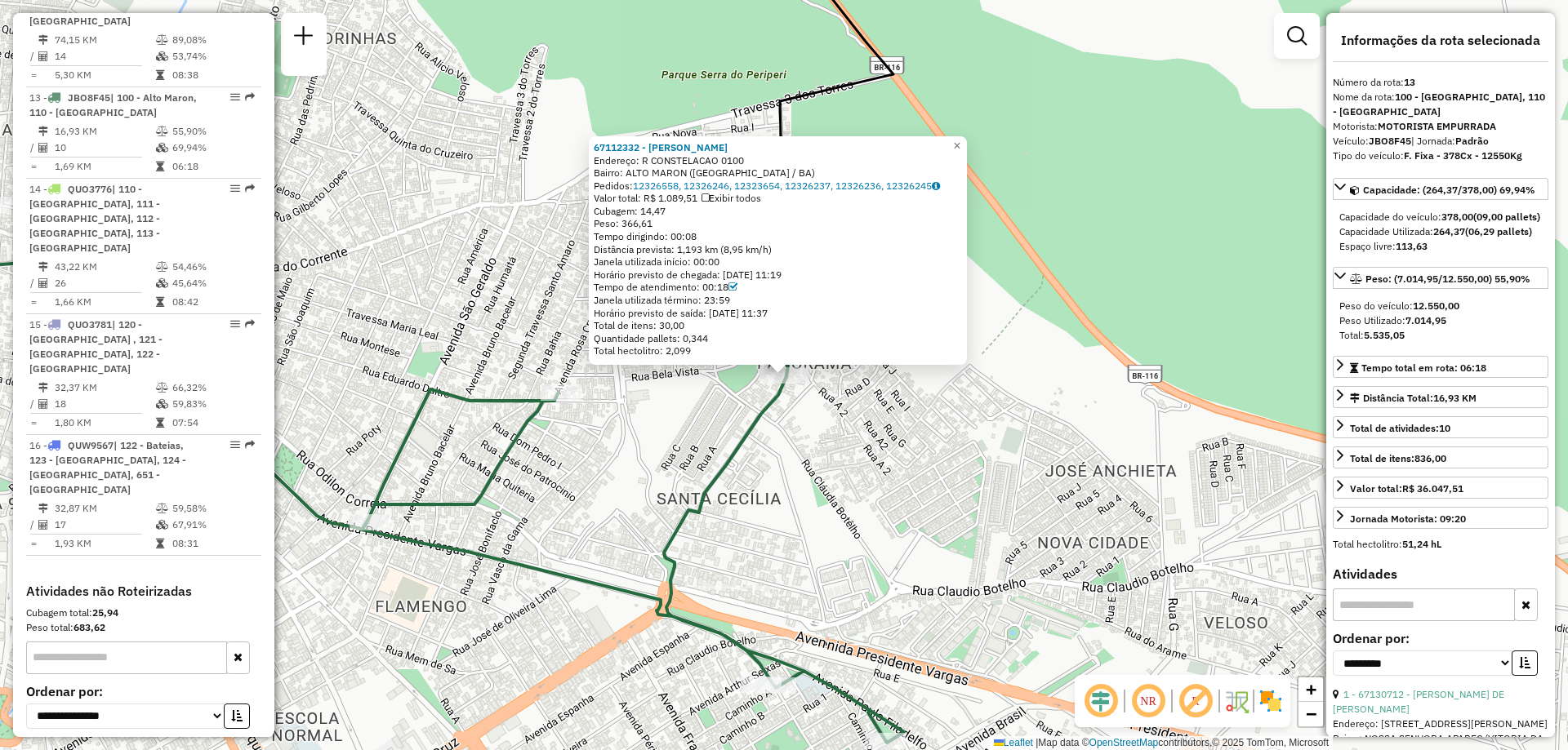
click at [657, 402] on div "67112332 - [PERSON_NAME] SANTO Endereço: R CONSTELACAO 0100 Bairro: [GEOGRAPHIC…" at bounding box center [784, 375] width 1568 height 750
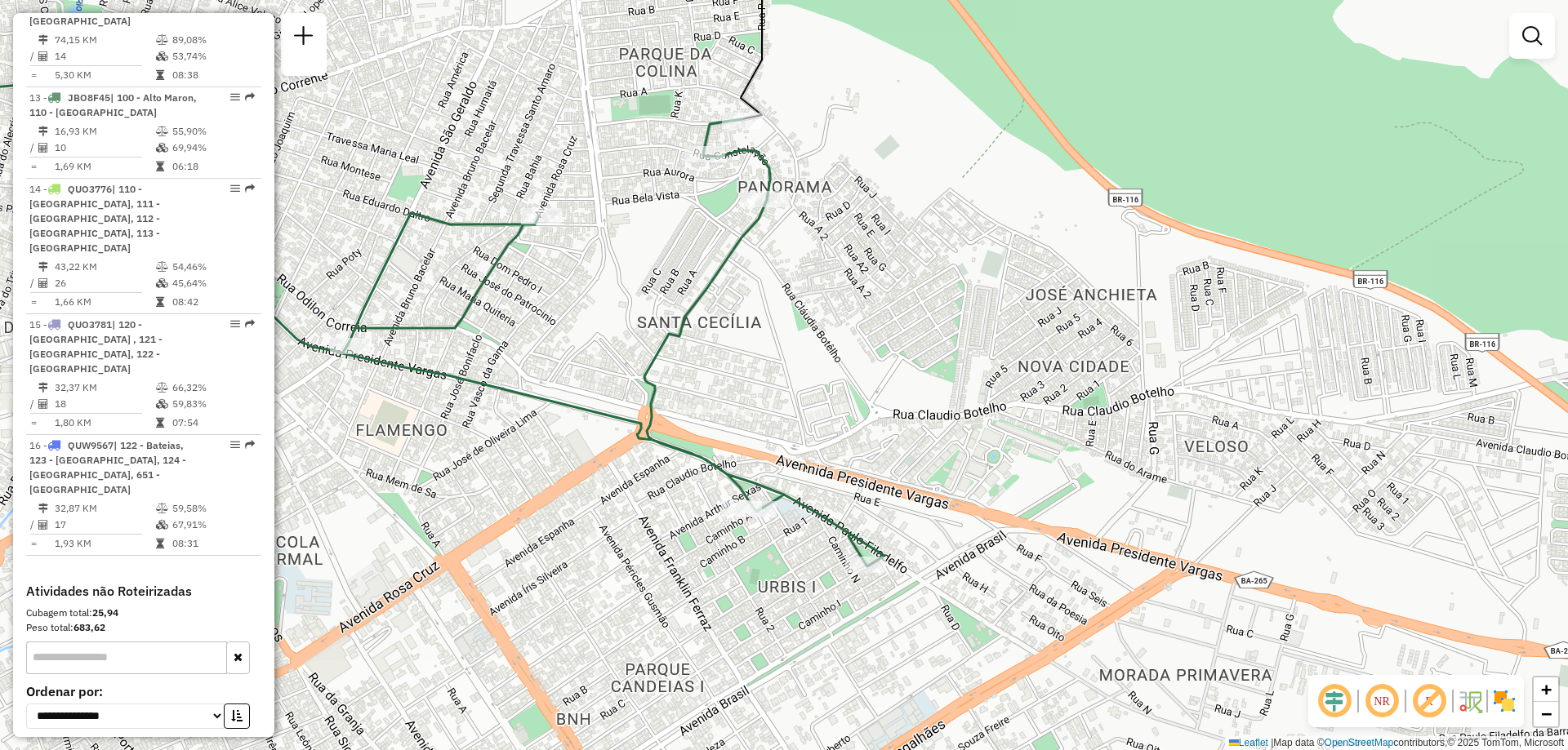
drag, startPoint x: 619, startPoint y: 431, endPoint x: 599, endPoint y: 255, distance: 177.1
click at [599, 255] on div "Janela de atendimento Grade de atendimento Capacidade Transportadoras Veículos …" at bounding box center [784, 375] width 1568 height 750
select select "**********"
